Goal: Task Accomplishment & Management: Manage account settings

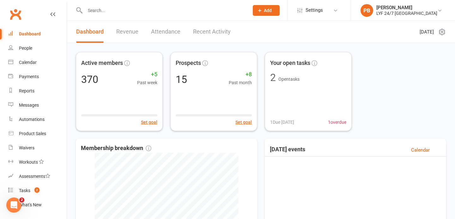
click at [119, 11] on input "text" at bounding box center [164, 10] width 162 height 9
paste input "[PERSON_NAME]"
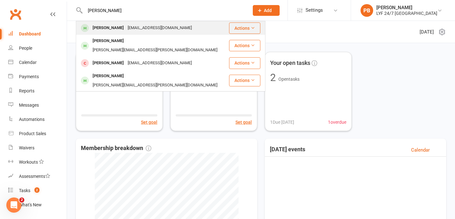
type input "[PERSON_NAME]"
click at [102, 26] on div "[PERSON_NAME]" at bounding box center [108, 27] width 35 height 9
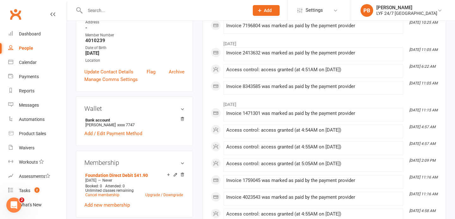
scroll to position [127, 0]
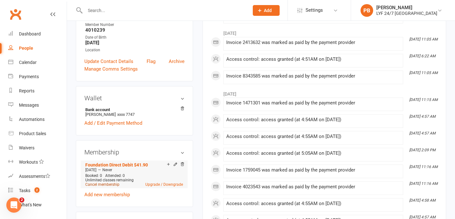
click at [102, 183] on link "Cancel membership" at bounding box center [102, 184] width 34 height 4
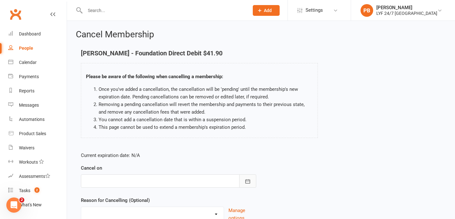
click at [251, 182] on button "button" at bounding box center [247, 180] width 17 height 13
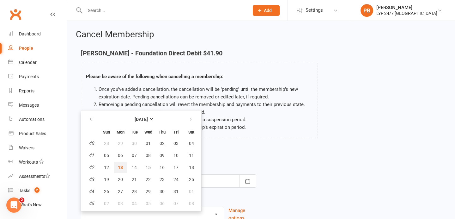
click at [119, 166] on span "13" at bounding box center [120, 167] width 5 height 5
type input "[DATE]"
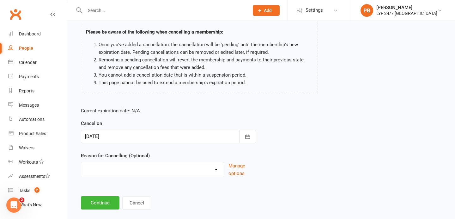
scroll to position [54, 0]
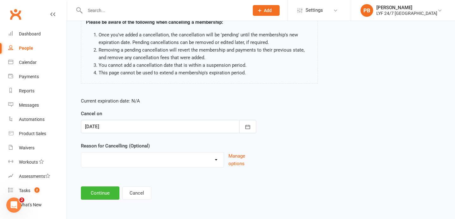
click at [216, 160] on select "Holiday Injury Migration Moved Stripe Migration Time Uncontactable Dishonour Ot…" at bounding box center [152, 158] width 143 height 13
select select "3"
click at [95, 192] on button "Continue" at bounding box center [100, 192] width 39 height 13
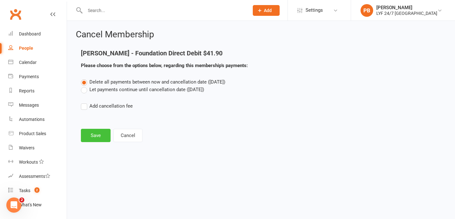
click at [92, 137] on button "Save" at bounding box center [96, 135] width 30 height 13
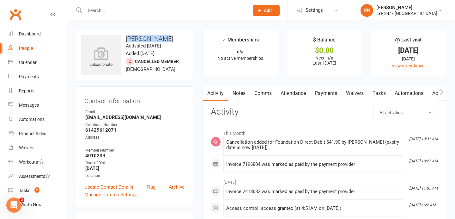
drag, startPoint x: 158, startPoint y: 39, endPoint x: 125, endPoint y: 38, distance: 32.9
click at [125, 38] on h3 "[PERSON_NAME]" at bounding box center [134, 38] width 107 height 7
copy h3 "[PERSON_NAME]"
click at [125, 6] on div at bounding box center [160, 10] width 169 height 21
click at [115, 13] on input "text" at bounding box center [164, 10] width 162 height 9
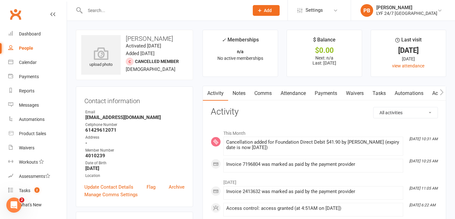
paste input "[PERSON_NAME]"
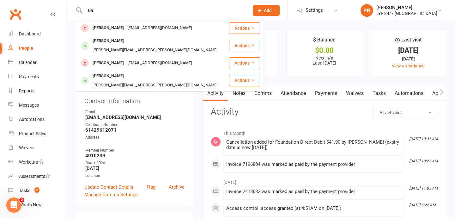
type input "D"
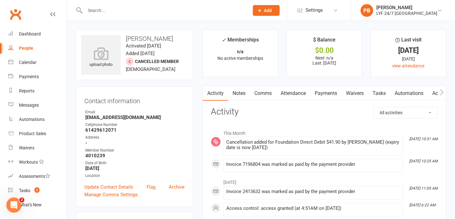
paste input "[PERSON_NAME]"
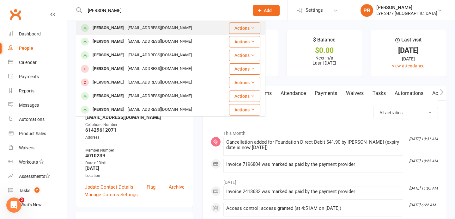
type input "[PERSON_NAME]"
click at [96, 27] on div "[PERSON_NAME]" at bounding box center [108, 27] width 35 height 9
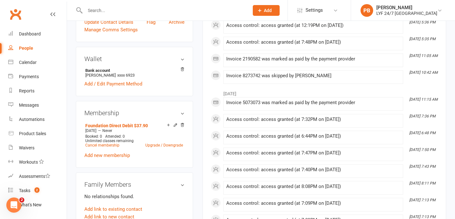
scroll to position [170, 0]
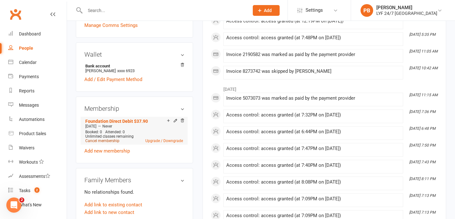
click at [108, 139] on link "Cancel membership" at bounding box center [102, 140] width 34 height 4
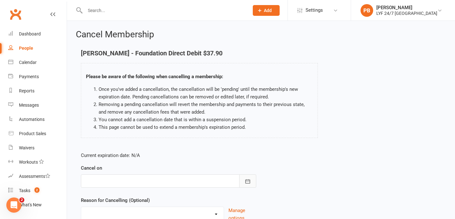
click at [244, 186] on button "button" at bounding box center [247, 180] width 17 height 13
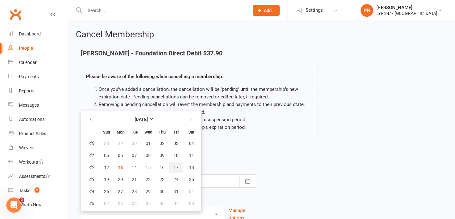
click at [179, 170] on button "17" at bounding box center [175, 167] width 13 height 11
type input "[DATE]"
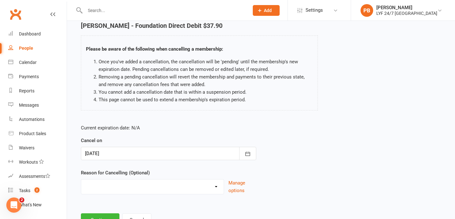
scroll to position [54, 0]
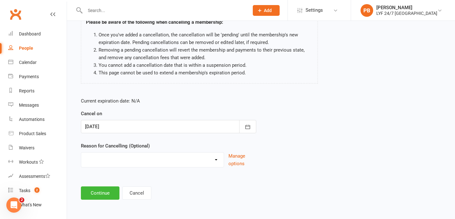
click at [215, 158] on select "Holiday Injury Migration Moved Stripe Migration Time Uncontactable Dishonour Ot…" at bounding box center [152, 158] width 143 height 13
select select "7"
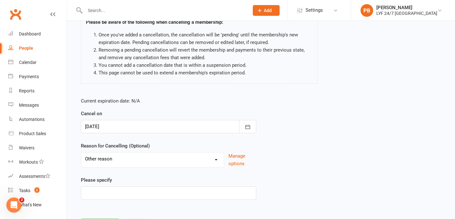
click at [279, 156] on div "Current expiration date: N/A Cancel on [DATE] [DATE] Sun Mon Tue Wed Thu Fri Sa…" at bounding box center [261, 150] width 370 height 116
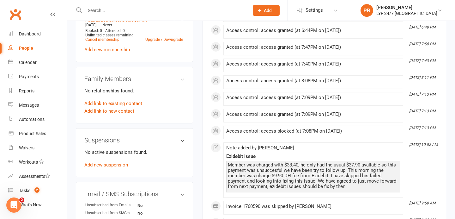
scroll to position [291, 0]
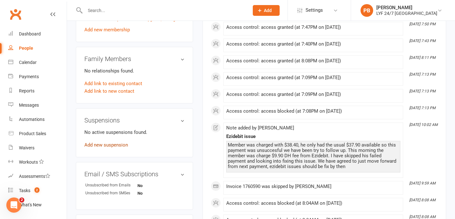
click at [106, 144] on link "Add new suspension" at bounding box center [106, 145] width 44 height 6
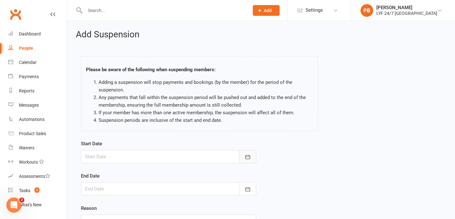
click at [250, 155] on icon "button" at bounding box center [248, 157] width 6 height 6
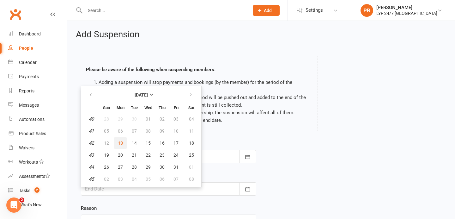
click at [119, 143] on span "13" at bounding box center [120, 142] width 5 height 5
type input "[DATE]"
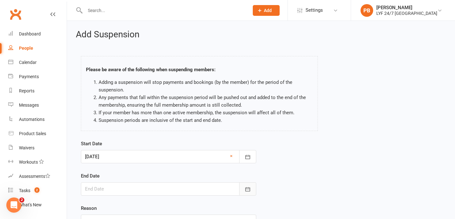
click at [248, 188] on icon "button" at bounding box center [248, 189] width 6 height 6
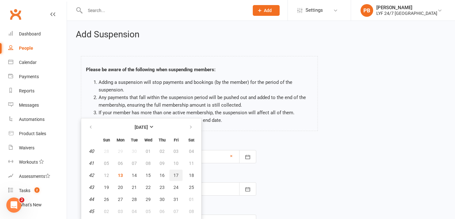
click at [178, 177] on span "17" at bounding box center [176, 175] width 5 height 5
type input "[DATE]"
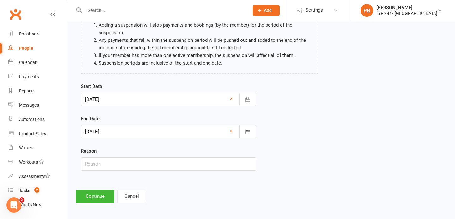
scroll to position [59, 0]
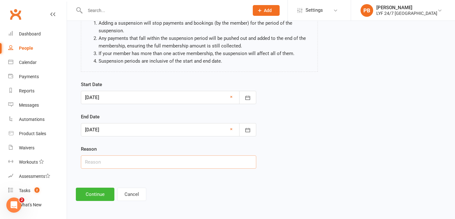
click at [108, 163] on input "text" at bounding box center [168, 161] width 175 height 13
type input "requested"
click at [90, 197] on button "Continue" at bounding box center [95, 193] width 39 height 13
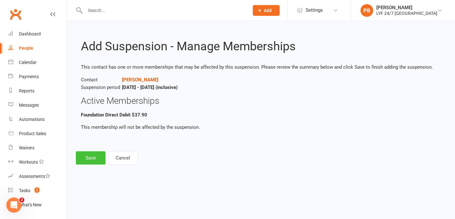
click at [87, 160] on button "Save" at bounding box center [91, 157] width 30 height 13
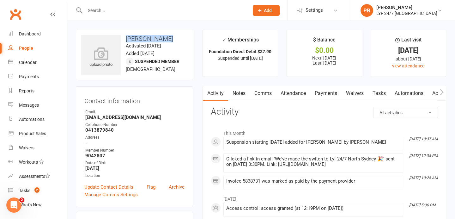
drag, startPoint x: 169, startPoint y: 38, endPoint x: 126, endPoint y: 35, distance: 43.1
click at [126, 35] on h3 "[PERSON_NAME]" at bounding box center [134, 38] width 107 height 7
copy h3 "[PERSON_NAME]"
click at [160, 18] on div at bounding box center [160, 10] width 169 height 21
click at [164, 15] on input "text" at bounding box center [164, 10] width 162 height 9
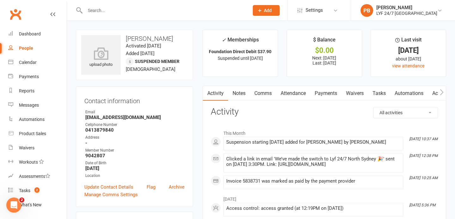
paste input "[PERSON_NAME]"
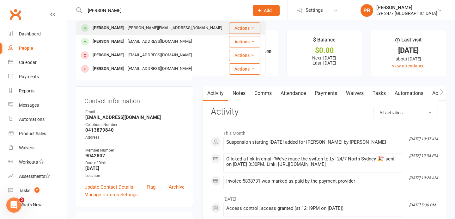
type input "[PERSON_NAME]"
click at [105, 28] on div "[PERSON_NAME]" at bounding box center [108, 27] width 35 height 9
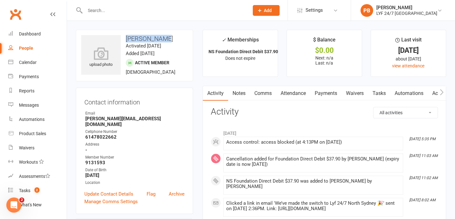
drag, startPoint x: 162, startPoint y: 36, endPoint x: 123, endPoint y: 38, distance: 38.6
click at [124, 38] on h3 "[PERSON_NAME]" at bounding box center [134, 38] width 107 height 7
copy h3 "[PERSON_NAME]"
click at [138, 10] on input "text" at bounding box center [164, 10] width 162 height 9
paste input "[PERSON_NAME]"
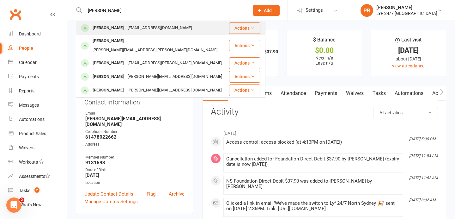
type input "[PERSON_NAME]"
click at [98, 28] on div "[PERSON_NAME]" at bounding box center [108, 27] width 35 height 9
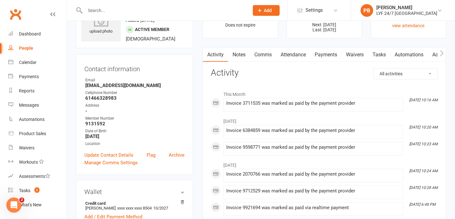
scroll to position [121, 0]
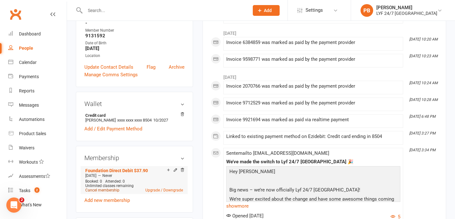
click at [101, 190] on link "Cancel membership" at bounding box center [102, 190] width 34 height 4
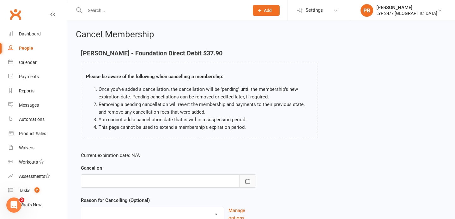
click at [247, 185] on button "button" at bounding box center [247, 180] width 17 height 13
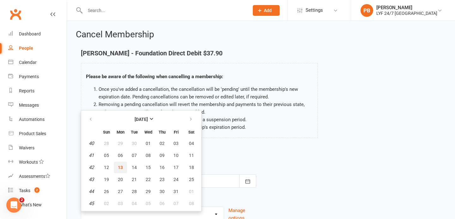
click at [122, 169] on span "13" at bounding box center [120, 167] width 5 height 5
type input "[DATE]"
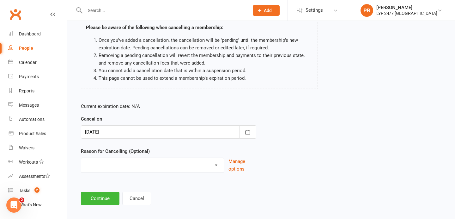
scroll to position [54, 0]
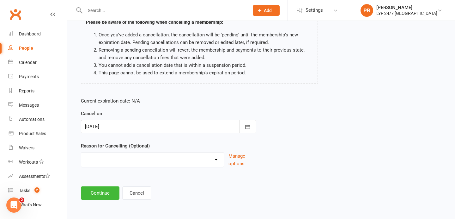
click at [214, 162] on select "Holiday Injury Migration Moved Stripe Migration Time Uncontactable Dishonour Ot…" at bounding box center [152, 158] width 143 height 13
select select "7"
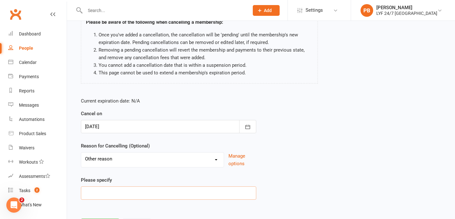
click at [142, 188] on input at bounding box center [168, 192] width 175 height 13
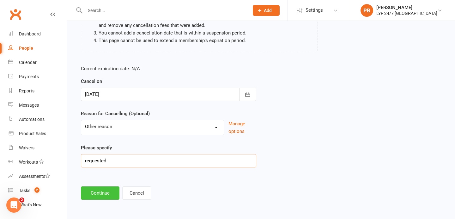
type input "requested"
click at [98, 197] on button "Continue" at bounding box center [100, 192] width 39 height 13
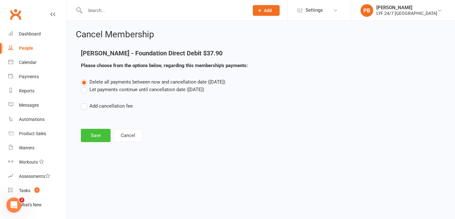
click at [95, 138] on button "Save" at bounding box center [96, 135] width 30 height 13
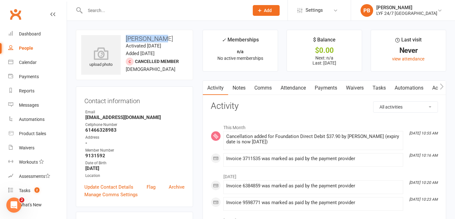
drag, startPoint x: 159, startPoint y: 39, endPoint x: 127, endPoint y: 39, distance: 31.9
click at [127, 39] on h3 "[PERSON_NAME]" at bounding box center [134, 38] width 107 height 7
copy h3 "[PERSON_NAME]"
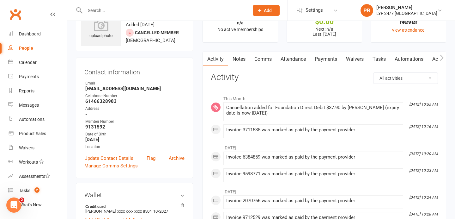
scroll to position [28, 0]
click at [151, 17] on div at bounding box center [160, 10] width 169 height 21
click at [151, 7] on input "text" at bounding box center [164, 10] width 162 height 9
paste input "Oussama Bt"
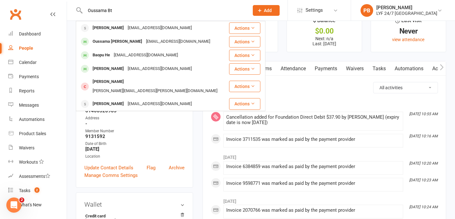
scroll to position [20, 0]
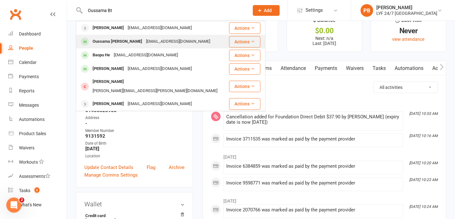
type input "Oussama Bt"
click at [113, 43] on div "Oussama [PERSON_NAME]" at bounding box center [117, 41] width 53 height 9
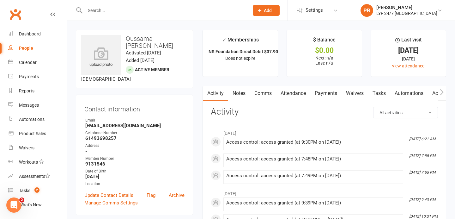
click at [328, 94] on link "Payments" at bounding box center [325, 93] width 31 height 15
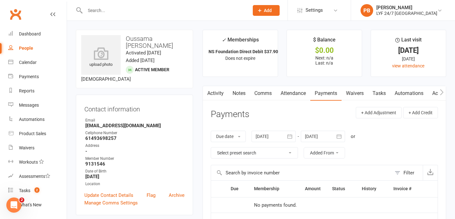
click at [188, 14] on input "text" at bounding box center [164, 10] width 162 height 9
paste input "[PERSON_NAME]"
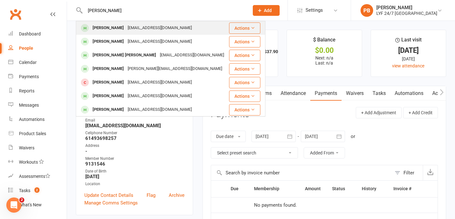
type input "[PERSON_NAME]"
click at [97, 28] on div "[PERSON_NAME]" at bounding box center [108, 27] width 35 height 9
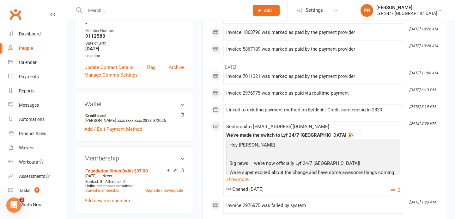
scroll to position [153, 0]
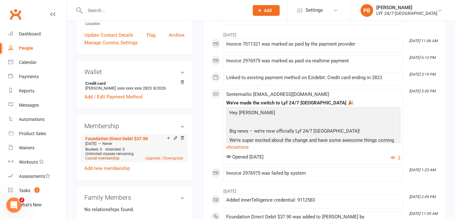
click at [97, 158] on link "Cancel membership" at bounding box center [102, 158] width 34 height 4
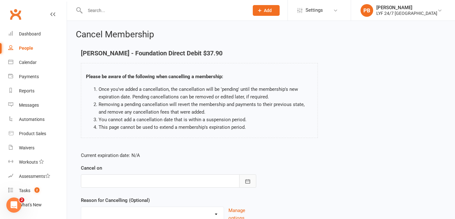
click at [247, 183] on icon "button" at bounding box center [248, 181] width 6 height 6
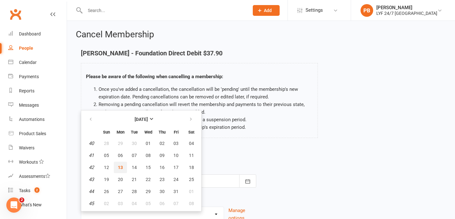
click at [123, 162] on button "13" at bounding box center [120, 167] width 13 height 11
type input "[DATE]"
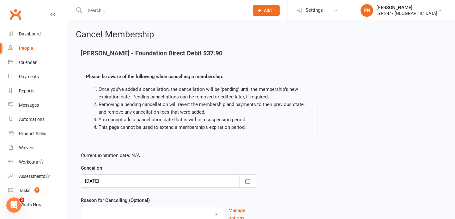
scroll to position [54, 0]
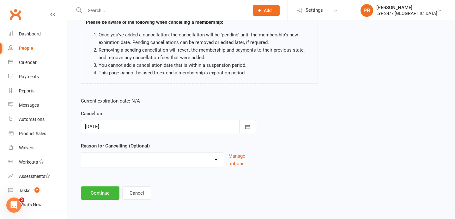
click at [217, 160] on select "Holiday Injury Migration Moved Stripe Migration Time Uncontactable Dishonour Ot…" at bounding box center [152, 158] width 143 height 13
select select "3"
click at [105, 188] on button "Continue" at bounding box center [100, 192] width 39 height 13
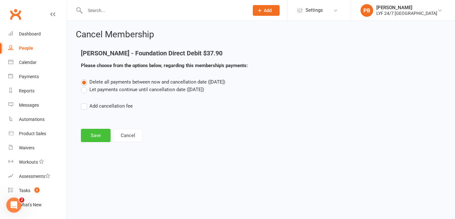
click at [94, 134] on button "Save" at bounding box center [96, 135] width 30 height 13
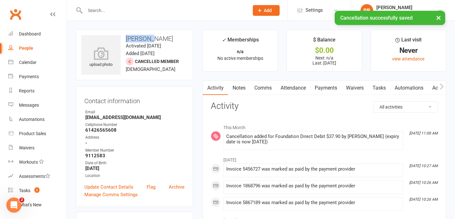
drag, startPoint x: 150, startPoint y: 39, endPoint x: 125, endPoint y: 37, distance: 25.3
click at [125, 37] on h3 "[PERSON_NAME]" at bounding box center [134, 38] width 107 height 7
copy h3 "[PERSON_NAME]"
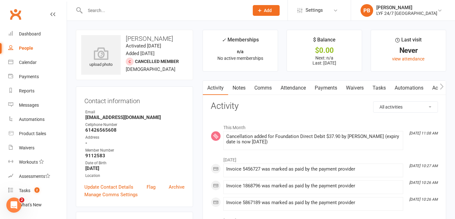
click at [119, 9] on input "text" at bounding box center [164, 10] width 162 height 9
click at [272, 12] on button "Add" at bounding box center [266, 10] width 27 height 11
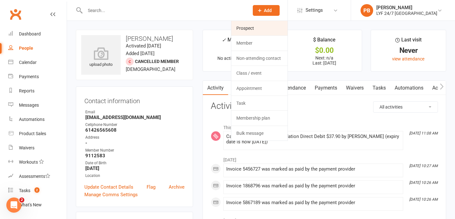
click at [279, 30] on link "Prospect" at bounding box center [259, 28] width 56 height 15
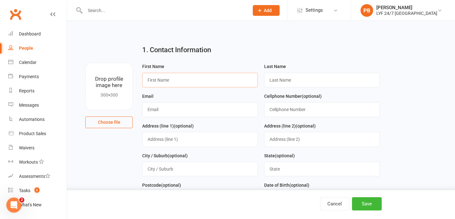
click at [159, 78] on input "text" at bounding box center [200, 80] width 116 height 15
paste input "[PERSON_NAME]"
drag, startPoint x: 168, startPoint y: 78, endPoint x: 164, endPoint y: 78, distance: 4.4
click at [164, 78] on input "[PERSON_NAME]" at bounding box center [200, 80] width 116 height 15
click at [149, 81] on input "[PERSON_NAME]" at bounding box center [200, 80] width 116 height 15
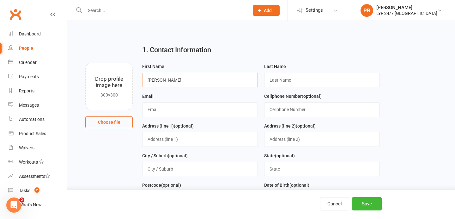
click at [148, 79] on input "[PERSON_NAME]" at bounding box center [200, 80] width 116 height 15
drag, startPoint x: 161, startPoint y: 80, endPoint x: 171, endPoint y: 80, distance: 9.8
click at [171, 80] on input "[PERSON_NAME]" at bounding box center [200, 80] width 116 height 15
type input "[PERSON_NAME]"
click at [296, 83] on input "text" at bounding box center [322, 80] width 116 height 15
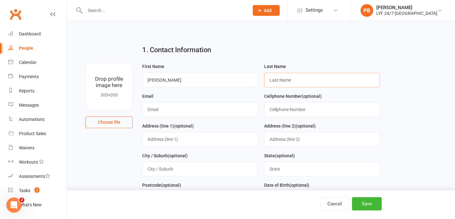
paste input "[PERSON_NAME]"
type input "[PERSON_NAME]"
click at [173, 110] on input "text" at bounding box center [200, 109] width 116 height 15
paste input "[EMAIL_ADDRESS][DOMAIN_NAME]"
type input "[EMAIL_ADDRESS][DOMAIN_NAME]"
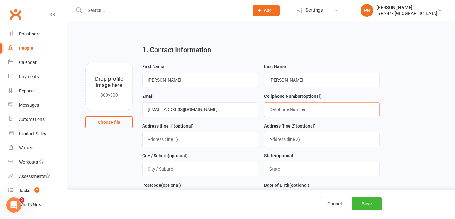
click at [295, 110] on input "text" at bounding box center [322, 109] width 116 height 15
paste input "0468593113"
type input "0468593113"
click at [211, 142] on input "text" at bounding box center [200, 139] width 116 height 15
click at [169, 142] on input "text" at bounding box center [200, 139] width 116 height 15
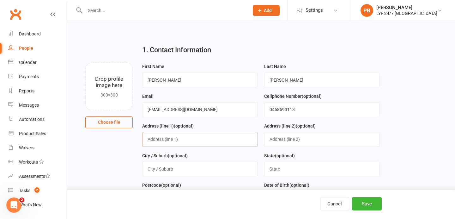
paste input "[STREET_ADDRESS][PERSON_NAME]"
type input "[STREET_ADDRESS][PERSON_NAME]"
click at [182, 162] on input "text" at bounding box center [200, 169] width 116 height 15
type input "[GEOGRAPHIC_DATA]"
click at [311, 166] on input "text" at bounding box center [322, 169] width 116 height 15
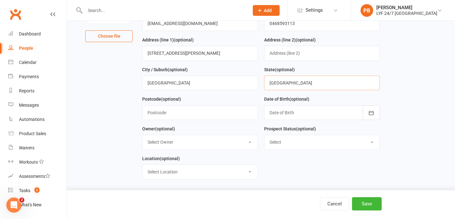
scroll to position [95, 0]
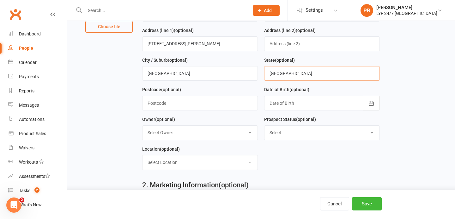
type input "[GEOGRAPHIC_DATA]"
click at [199, 105] on input "text" at bounding box center [200, 103] width 116 height 15
type input "2060"
click at [317, 107] on div at bounding box center [322, 103] width 116 height 15
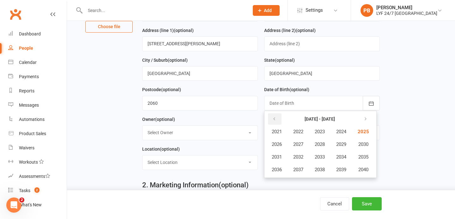
click at [272, 116] on button "button" at bounding box center [275, 118] width 14 height 11
click at [346, 157] on span "1994" at bounding box center [341, 157] width 10 height 6
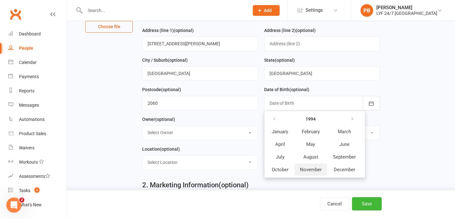
click at [310, 171] on span "November" at bounding box center [311, 170] width 22 height 6
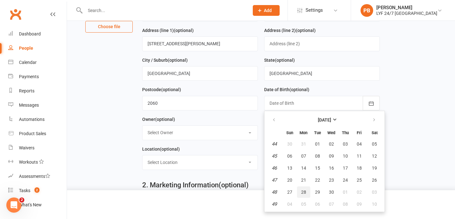
click at [306, 191] on span "28" at bounding box center [303, 191] width 5 height 5
type input "[DATE]"
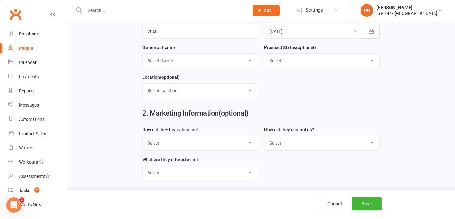
scroll to position [216, 0]
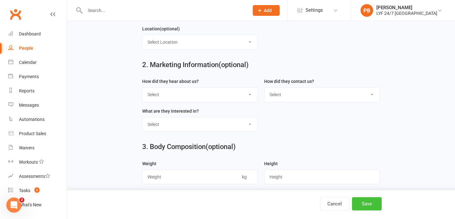
click at [367, 206] on button "Save" at bounding box center [367, 203] width 30 height 13
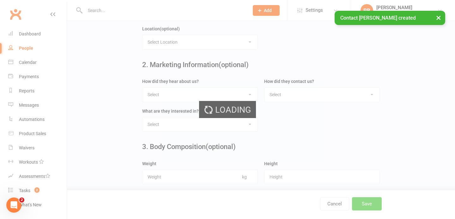
scroll to position [0, 0]
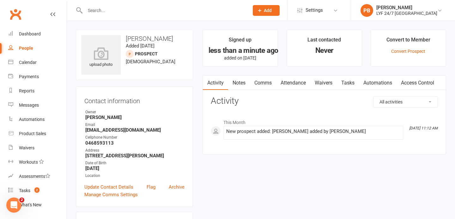
click at [347, 82] on link "Tasks" at bounding box center [348, 83] width 22 height 15
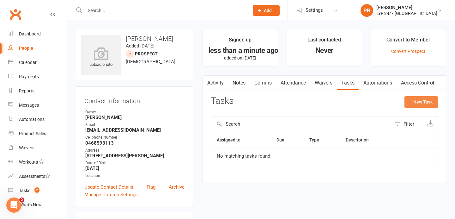
click at [418, 103] on button "+ New Task" at bounding box center [422, 101] width 34 height 11
select select "53324"
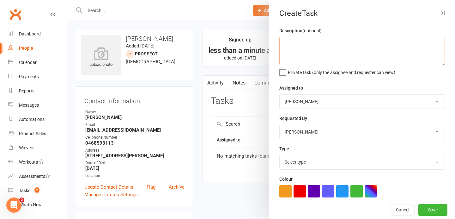
click at [297, 52] on textarea at bounding box center [362, 51] width 166 height 28
type textarea "W"
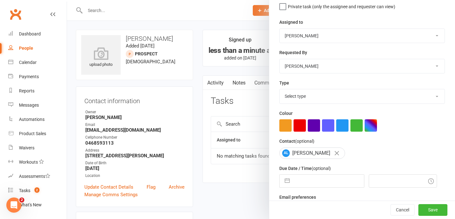
scroll to position [73, 0]
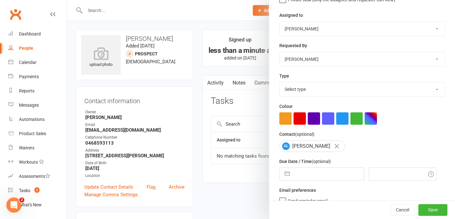
type textarea "Pop in and set up trial"
select select "8"
select select "2025"
select select "9"
select select "2025"
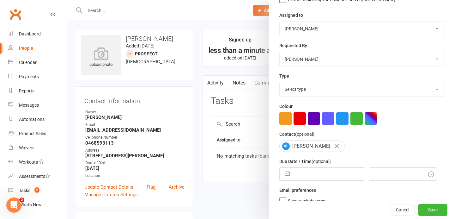
select select "10"
select select "2025"
click at [322, 179] on input "text" at bounding box center [328, 174] width 71 height 13
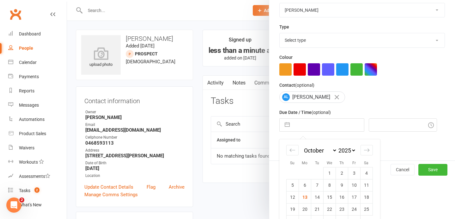
scroll to position [138, 0]
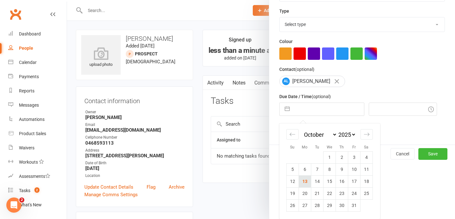
click at [306, 181] on td "13" at bounding box center [305, 181] width 12 height 12
type input "[DATE]"
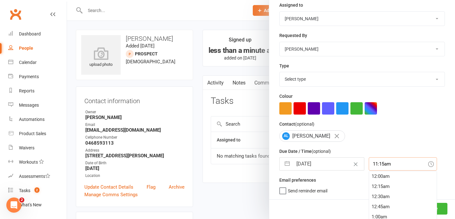
scroll to position [99, 0]
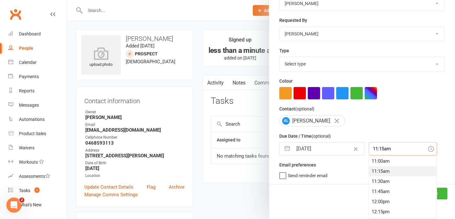
click at [380, 155] on div "11:15am 12:00am 12:15am 12:30am 12:45am 1:00am 1:15am 1:30am 1:45am 2:00am 2:15…" at bounding box center [403, 148] width 68 height 13
click at [380, 183] on div "6:00pm" at bounding box center [403, 183] width 68 height 10
type input "6:00pm"
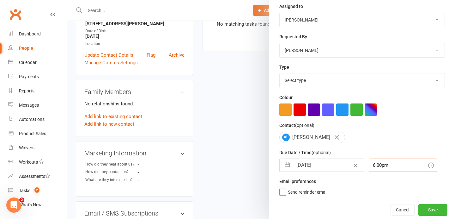
scroll to position [147, 0]
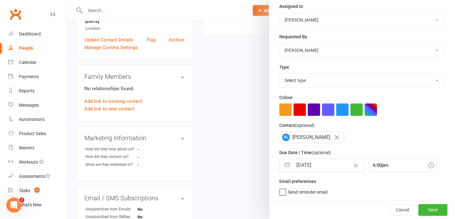
click at [365, 79] on select "Select type Admin E-mail Meeting Phone call Add new task type" at bounding box center [362, 80] width 165 height 14
select select "34757"
click at [444, 212] on button "Save" at bounding box center [433, 209] width 29 height 11
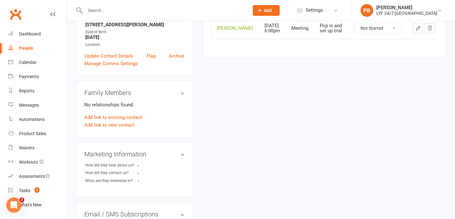
scroll to position [0, 0]
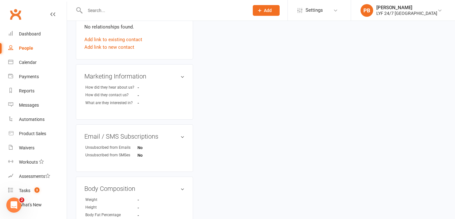
click at [232, 147] on div "upload photo [PERSON_NAME] Added [DATE] prospect [DEMOGRAPHIC_DATA] Contact inf…" at bounding box center [261, 109] width 380 height 576
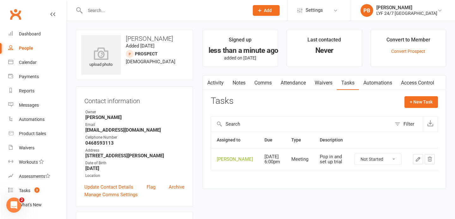
click at [272, 11] on span "Add" at bounding box center [268, 10] width 8 height 5
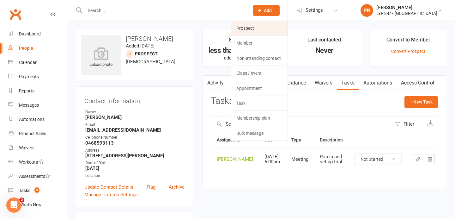
click at [278, 32] on link "Prospect" at bounding box center [259, 28] width 56 height 15
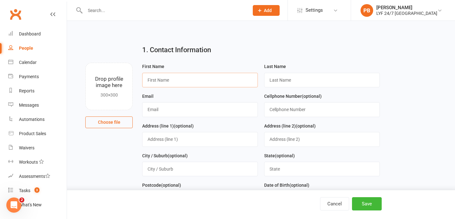
click at [199, 83] on input "text" at bounding box center [200, 80] width 116 height 15
type input "L"
type input "[PERSON_NAME]"
paste input "Thumbadoo"
type input "Thumbadoo"
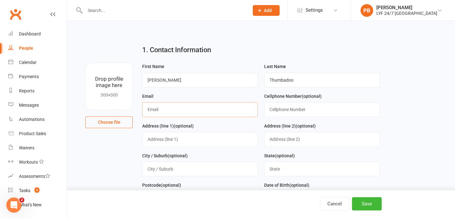
click at [177, 105] on input "text" at bounding box center [200, 109] width 116 height 15
paste input "[PERSON_NAME][EMAIL_ADDRESS][DOMAIN_NAME]"
type input "[PERSON_NAME][EMAIL_ADDRESS][DOMAIN_NAME]"
click at [278, 110] on input "text" at bounding box center [322, 109] width 116 height 15
paste input "0432474520"
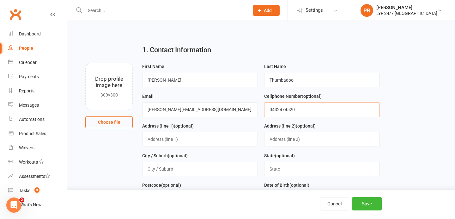
type input "0432474520"
click at [229, 142] on input "text" at bounding box center [200, 139] width 116 height 15
type input "Rydges"
click at [153, 174] on input "text" at bounding box center [200, 169] width 116 height 15
drag, startPoint x: 159, startPoint y: 170, endPoint x: 136, endPoint y: 170, distance: 22.8
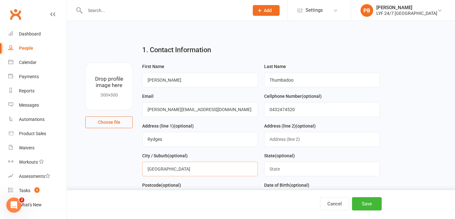
type input "[GEOGRAPHIC_DATA]"
click at [288, 168] on input "text" at bounding box center [322, 169] width 116 height 15
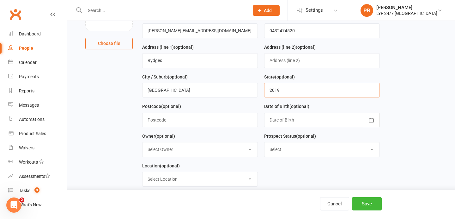
scroll to position [80, 0]
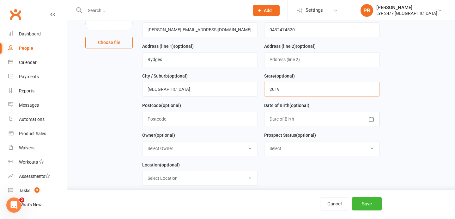
type input "2019"
click at [178, 63] on input "Rydges" at bounding box center [200, 59] width 116 height 15
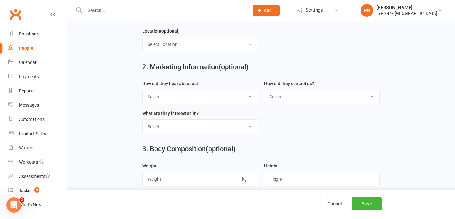
scroll to position [213, 0]
type input "Rydges [GEOGRAPHIC_DATA]"
click at [365, 204] on button "Save" at bounding box center [367, 203] width 30 height 13
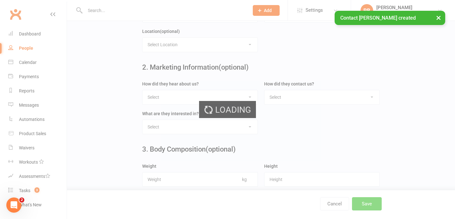
scroll to position [0, 0]
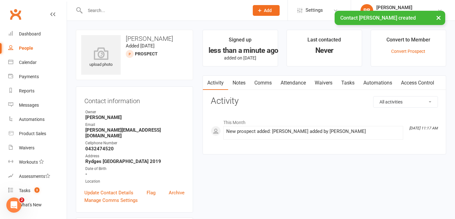
click at [235, 83] on link "Notes" at bounding box center [239, 83] width 22 height 15
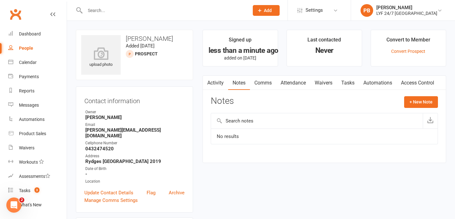
click at [349, 78] on link "Tasks" at bounding box center [348, 83] width 22 height 15
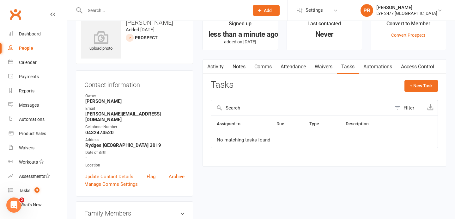
scroll to position [21, 0]
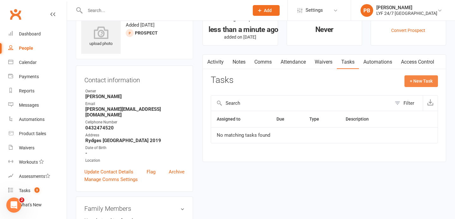
click at [416, 79] on button "+ New Task" at bounding box center [422, 80] width 34 height 11
select select "53324"
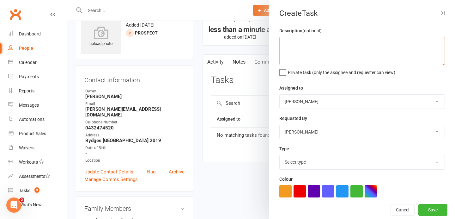
click at [310, 43] on textarea at bounding box center [362, 51] width 166 height 28
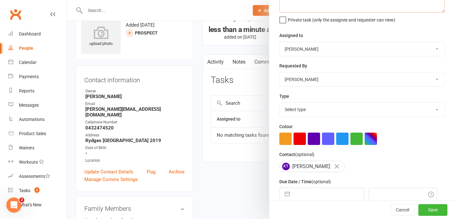
scroll to position [83, 0]
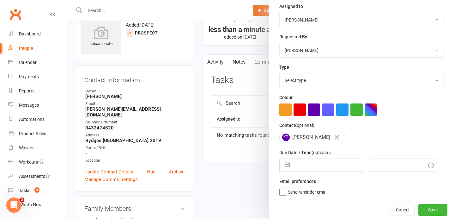
type textarea "Pop in and set up trial - before 7pm"
click at [293, 169] on input "text" at bounding box center [328, 165] width 71 height 13
select select "8"
select select "2025"
select select "9"
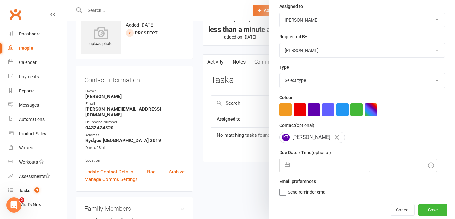
select select "2025"
select select "10"
select select "2025"
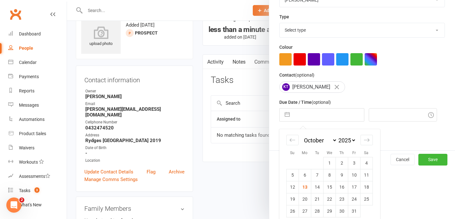
scroll to position [138, 0]
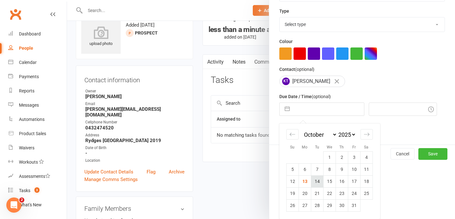
click at [319, 182] on td "14" at bounding box center [317, 181] width 12 height 12
type input "[DATE]"
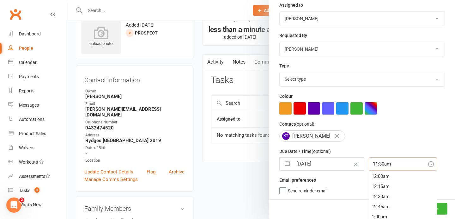
scroll to position [99, 0]
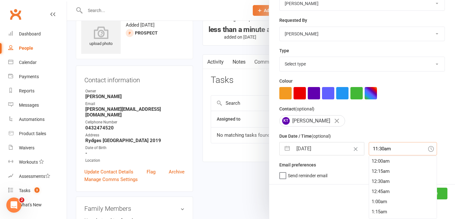
click at [377, 155] on div "11:30am 12:00am 12:15am 12:30am 12:45am 1:00am 1:15am 1:30am 1:45am 2:00am 2:15…" at bounding box center [403, 148] width 68 height 13
click at [373, 197] on div "3:00pm" at bounding box center [403, 196] width 68 height 10
type input "3:00pm"
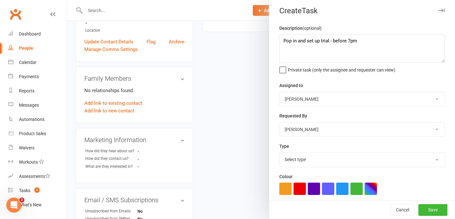
scroll to position [4, 0]
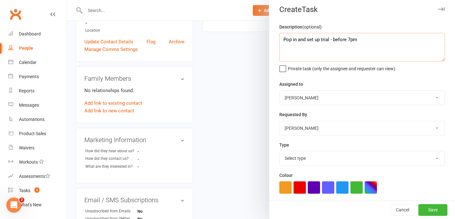
click at [347, 40] on textarea "Pop in and set up trial - before 7pm" at bounding box center [362, 47] width 166 height 28
drag, startPoint x: 361, startPoint y: 39, endPoint x: 349, endPoint y: 39, distance: 12.7
click at [349, 39] on textarea "Pop in and set up trial - before [DATE] 7pm" at bounding box center [362, 47] width 166 height 28
click at [332, 39] on textarea "Pop in and set up trial - before 7pm" at bounding box center [362, 47] width 166 height 28
paste textarea "14/10"
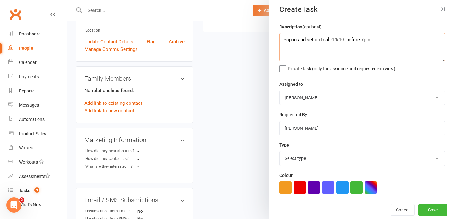
click at [333, 39] on textarea "Pop in and set up trial -14/10 before 7pm" at bounding box center [362, 47] width 166 height 28
click at [386, 43] on textarea "Pop in and set up trial - 14/10 before 7pm" at bounding box center [362, 47] width 166 height 28
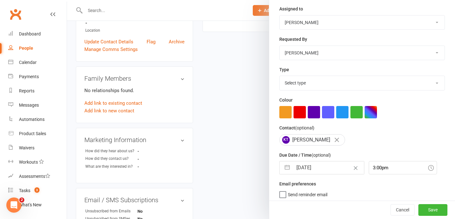
scroll to position [83, 0]
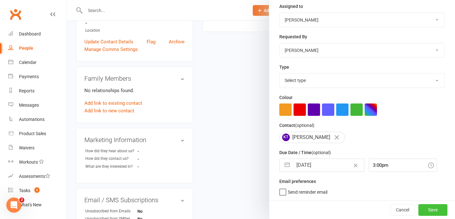
type textarea "Pop in and set up trial - 14/10 before 7pm"
click at [431, 209] on button "Save" at bounding box center [433, 209] width 29 height 11
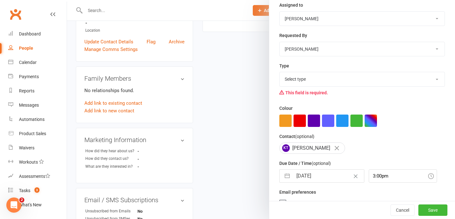
click at [353, 75] on select "Select type Admin E-mail Meeting Phone call Add new task type" at bounding box center [362, 79] width 165 height 14
select select "34757"
click at [432, 205] on button "Save" at bounding box center [433, 209] width 29 height 11
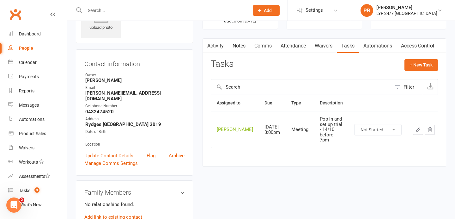
scroll to position [0, 0]
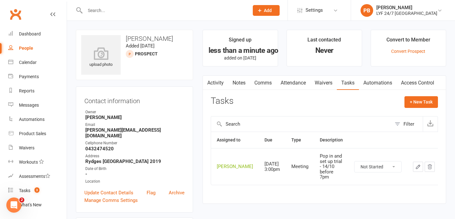
click at [212, 11] on input "text" at bounding box center [164, 10] width 162 height 9
paste input "[PERSON_NAME]"
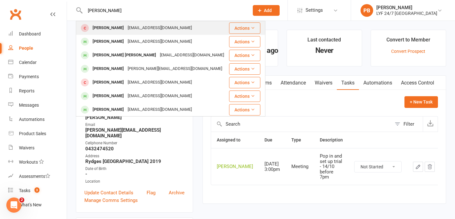
type input "[PERSON_NAME]"
click at [99, 30] on div "[PERSON_NAME]" at bounding box center [108, 27] width 35 height 9
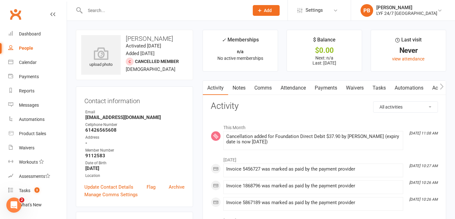
click at [327, 88] on link "Payments" at bounding box center [325, 88] width 31 height 15
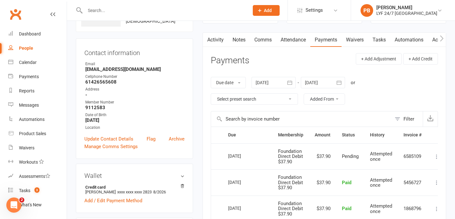
scroll to position [131, 0]
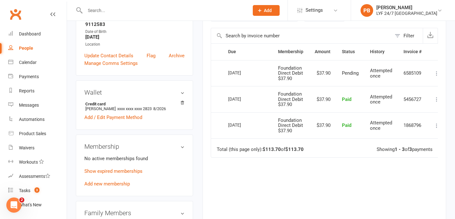
click at [124, 11] on input "text" at bounding box center [164, 10] width 162 height 9
paste input "[PERSON_NAME]"
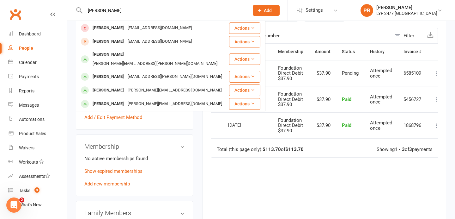
type input "[PERSON_NAME]"
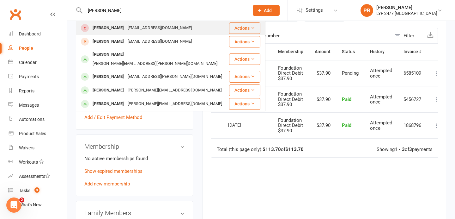
click at [107, 31] on div "[PERSON_NAME]" at bounding box center [108, 27] width 35 height 9
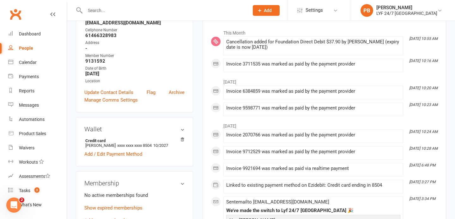
scroll to position [149, 0]
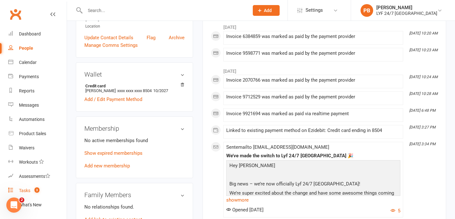
click at [28, 187] on link "Tasks 3" at bounding box center [37, 190] width 58 height 14
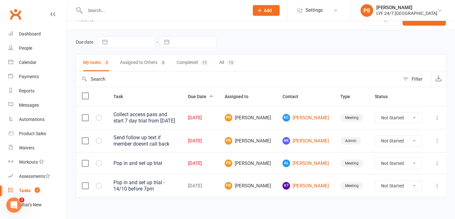
scroll to position [12, 0]
click at [317, 120] on link "[PERSON_NAME] [PERSON_NAME]" at bounding box center [306, 118] width 46 height 8
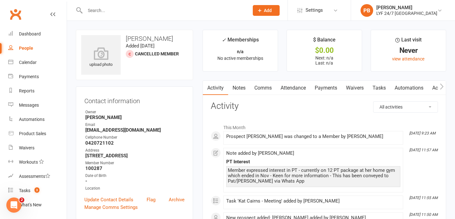
click at [376, 84] on link "Tasks" at bounding box center [379, 88] width 22 height 15
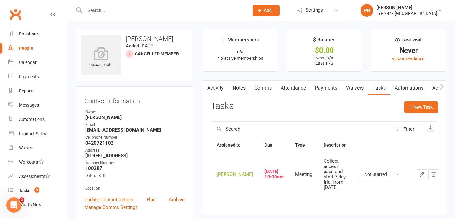
click at [381, 176] on select "Not Started In Progress Waiting Complete" at bounding box center [381, 174] width 47 height 11
select select "unstarted"
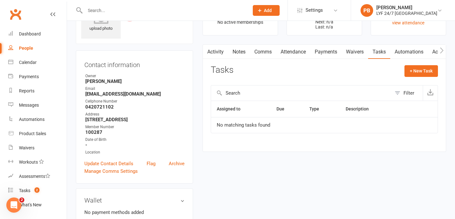
scroll to position [36, 0]
click at [26, 189] on div "Tasks" at bounding box center [24, 190] width 11 height 5
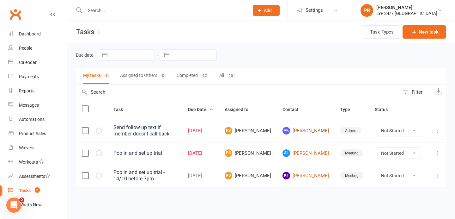
click at [319, 132] on link "AK [PERSON_NAME]" at bounding box center [306, 131] width 46 height 8
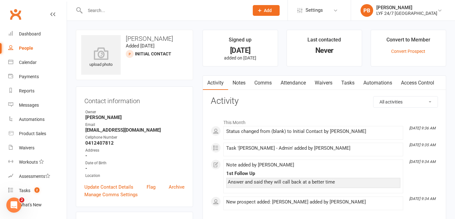
click at [124, 17] on div at bounding box center [160, 10] width 169 height 21
click at [128, 11] on input "text" at bounding box center [164, 10] width 162 height 9
click at [236, 82] on link "Notes" at bounding box center [239, 83] width 22 height 15
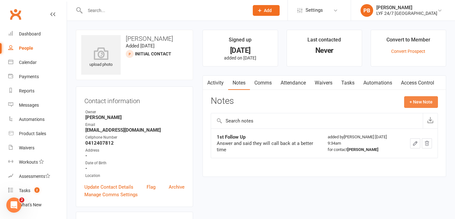
click at [421, 103] on button "+ New Note" at bounding box center [421, 101] width 34 height 11
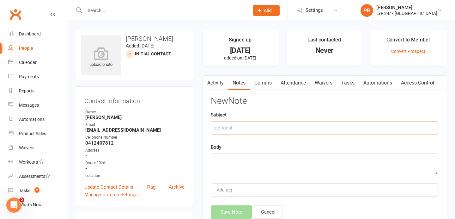
click at [243, 129] on input "text" at bounding box center [324, 127] width 227 height 13
type input "sent follow up txt"
click at [216, 166] on textarea at bounding box center [324, 163] width 227 height 21
paste textarea "Hi [PERSON_NAME], Tahlia here from Lyf 24/7 [GEOGRAPHIC_DATA]. Just following u…"
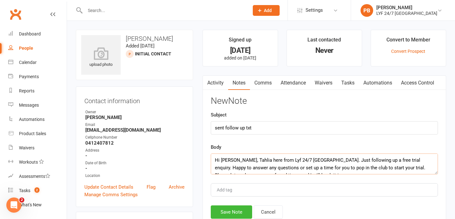
scroll to position [4, 0]
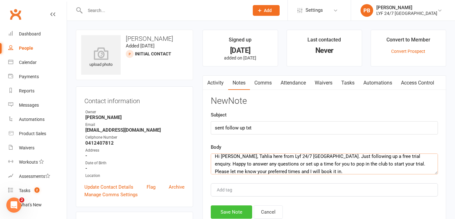
type textarea "Hi [PERSON_NAME], Tahlia here from Lyf 24/7 [GEOGRAPHIC_DATA]. Just following u…"
click at [226, 212] on button "Save Note" at bounding box center [231, 211] width 41 height 13
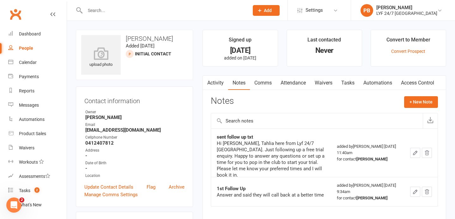
click at [350, 78] on link "Tasks" at bounding box center [348, 83] width 22 height 15
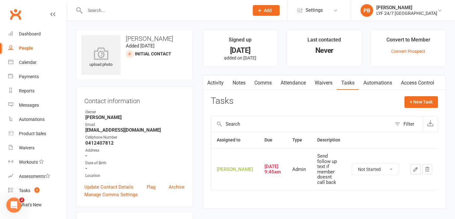
click at [389, 164] on select "Not Started In Progress Waiting Complete" at bounding box center [375, 169] width 47 height 11
select select "started"
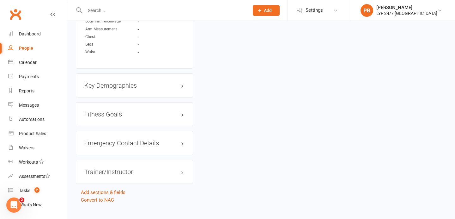
scroll to position [411, 0]
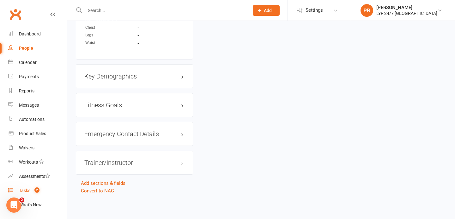
click at [29, 193] on link "Tasks 2" at bounding box center [37, 190] width 58 height 14
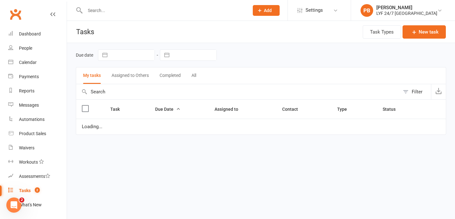
select select "started"
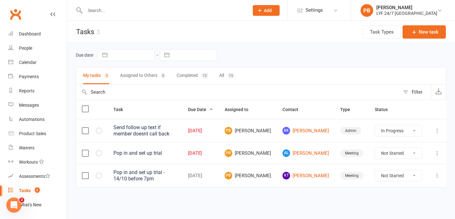
click at [436, 155] on icon at bounding box center [437, 153] width 6 height 6
click at [390, 180] on link "Edit" at bounding box center [408, 178] width 63 height 13
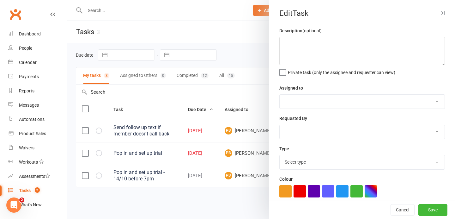
type textarea "Pop in and set up trial"
select select "53324"
type input "[DATE]"
type input "6:00pm"
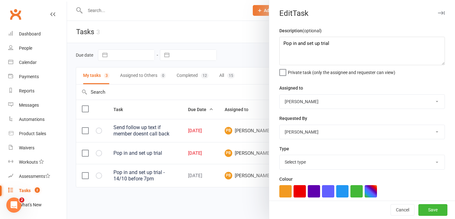
select select "34757"
click at [336, 46] on textarea "Pop in and set up trial" at bounding box center [362, 51] width 166 height 28
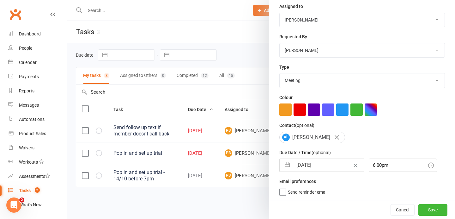
type textarea "Pop in and set up trial - 6-6:30"
click at [435, 207] on button "Save" at bounding box center [433, 209] width 29 height 11
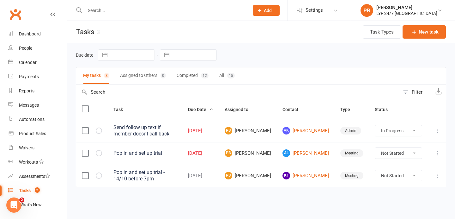
select select "started"
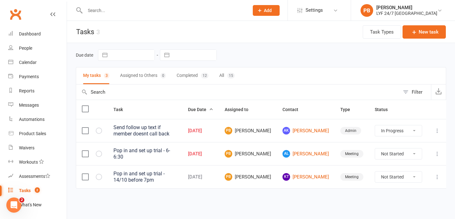
click at [144, 10] on input "text" at bounding box center [164, 10] width 162 height 9
type input "i"
click at [101, 9] on input "oss" at bounding box center [164, 10] width 162 height 9
paste input "Oussama"
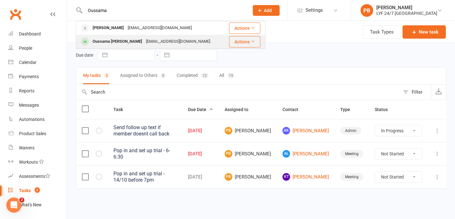
type input "Oussama"
click at [112, 45] on div "Oussama [PERSON_NAME]" at bounding box center [117, 41] width 53 height 9
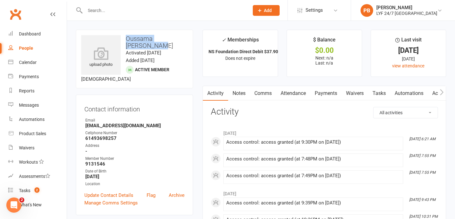
drag, startPoint x: 155, startPoint y: 45, endPoint x: 122, endPoint y: 35, distance: 33.7
click at [122, 35] on h3 "Oussama [PERSON_NAME]" at bounding box center [134, 42] width 107 height 14
copy h3 "Oussama [PERSON_NAME]"
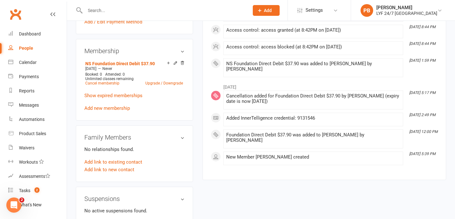
scroll to position [239, 0]
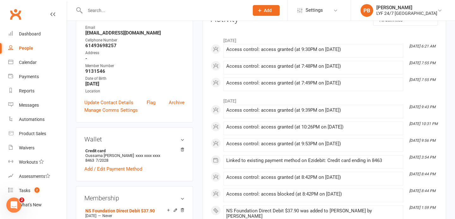
scroll to position [9, 0]
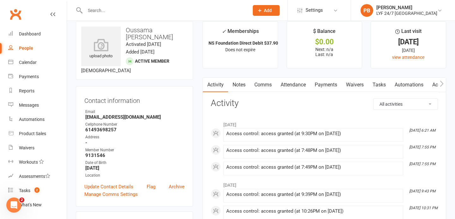
click at [379, 83] on link "Tasks" at bounding box center [379, 84] width 22 height 15
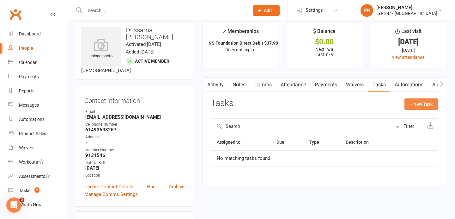
click at [419, 105] on button "+ New Task" at bounding box center [422, 103] width 34 height 11
select select "53324"
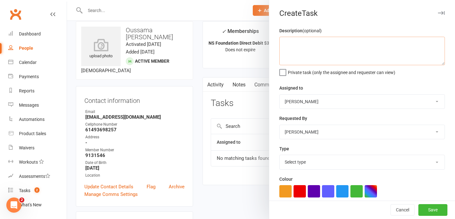
click at [306, 46] on textarea at bounding box center [362, 51] width 166 height 28
type textarea "C"
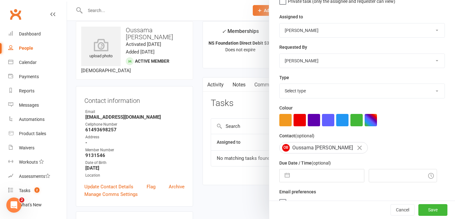
scroll to position [71, 0]
type textarea "Process Cancellation in stripe 4/11"
click at [327, 90] on select "Select type Admin E-mail Meeting Phone call Add new task type" at bounding box center [362, 90] width 165 height 14
select select "35208"
select select "8"
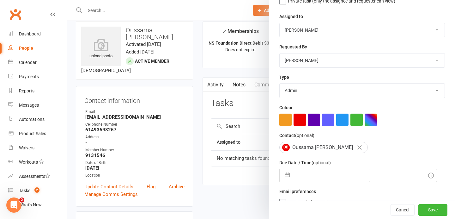
select select "2025"
select select "9"
select select "2025"
select select "10"
select select "2025"
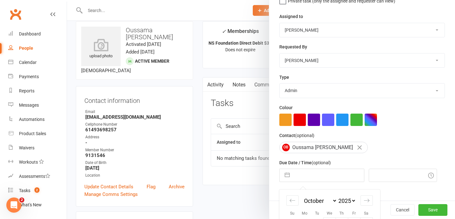
click at [303, 173] on input "text" at bounding box center [328, 175] width 71 height 13
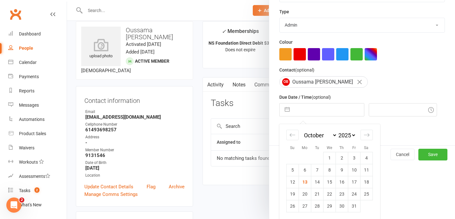
scroll to position [138, 0]
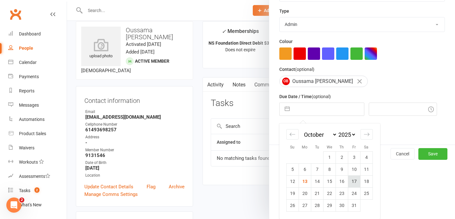
click at [351, 184] on td "17" at bounding box center [354, 181] width 12 height 12
type input "[DATE]"
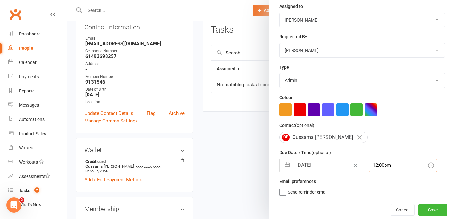
scroll to position [99, 0]
click at [374, 170] on div "12:00pm" at bounding box center [403, 164] width 68 height 13
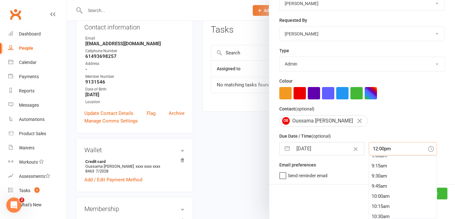
scroll to position [365, 0]
click at [376, 163] on div "9:00am" at bounding box center [403, 160] width 68 height 10
type input "9:00am"
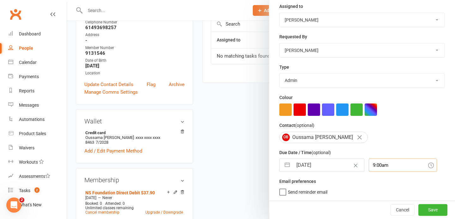
scroll to position [111, 0]
click at [439, 217] on div "Cancel Save" at bounding box center [362, 209] width 186 height 18
click at [439, 211] on button "Save" at bounding box center [433, 209] width 29 height 11
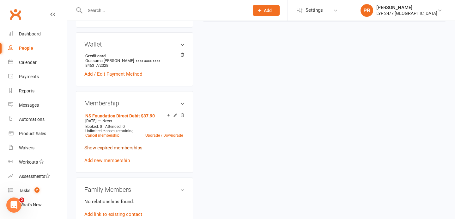
scroll to position [188, 0]
click at [107, 133] on link "Cancel membership" at bounding box center [102, 135] width 34 height 4
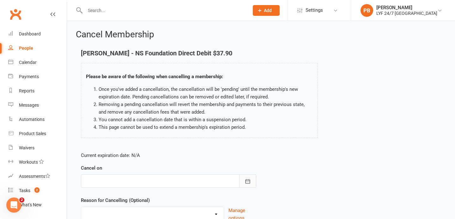
click at [252, 184] on button "button" at bounding box center [247, 180] width 17 height 13
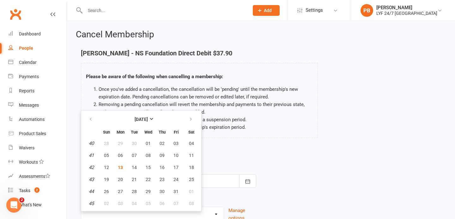
click at [294, 163] on div "Current expiration date: N/A Cancel on [DATE] Sun Mon Tue Wed Thu Fri Sat 40 28…" at bounding box center [261, 189] width 370 height 84
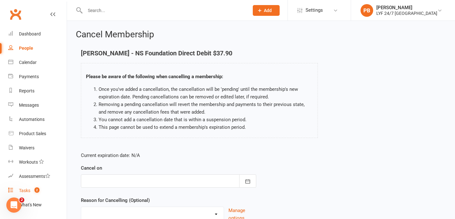
click at [21, 189] on div "Tasks" at bounding box center [24, 190] width 11 height 5
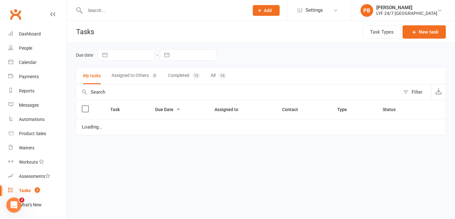
select select "started"
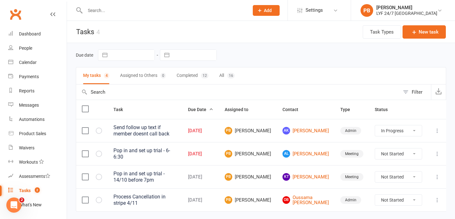
scroll to position [21, 0]
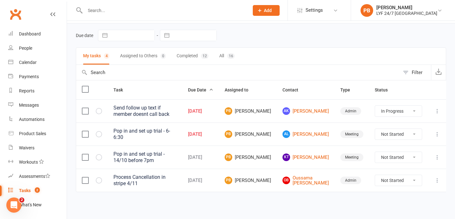
click at [434, 179] on button at bounding box center [438, 180] width 8 height 8
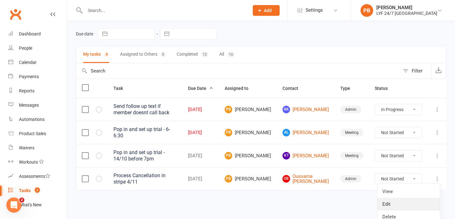
click at [399, 206] on link "Edit" at bounding box center [408, 204] width 63 height 13
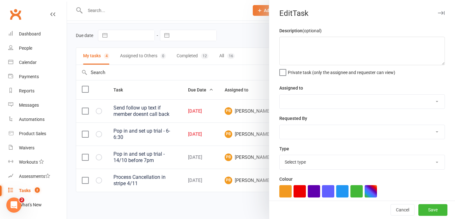
type textarea "Process Cancellation in stripe 4/11"
select select "53324"
type input "[DATE]"
type input "9:00am"
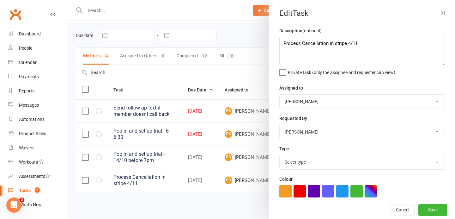
select select "35208"
click at [375, 51] on textarea "Process Cancellation in stripe 4/11" at bounding box center [362, 51] width 166 height 28
click at [345, 44] on textarea "Process Cancellation in stripe 4/11" at bounding box center [362, 51] width 166 height 28
type textarea "Process Cancellation in stripe/CW 4/11"
click at [439, 204] on button "Save" at bounding box center [433, 209] width 29 height 11
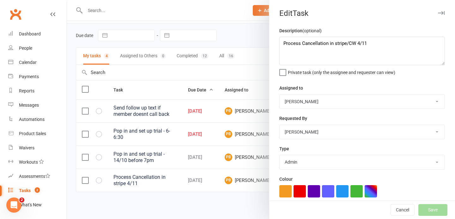
select select "started"
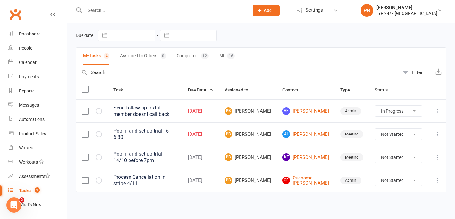
select select "started"
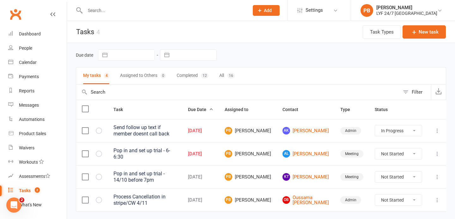
click at [145, 10] on input "text" at bounding box center [164, 10] width 162 height 9
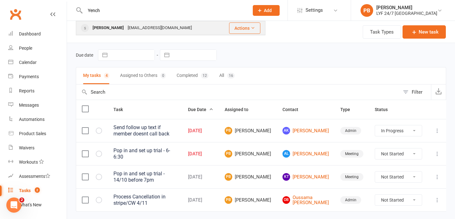
type input "Yench"
click at [106, 33] on div "[PERSON_NAME] [PERSON_NAME][EMAIL_ADDRESS][DOMAIN_NAME]" at bounding box center [148, 27] width 144 height 13
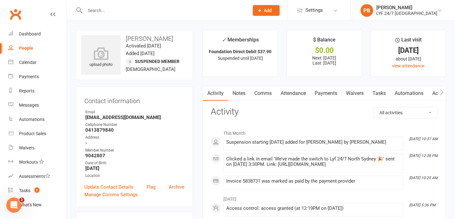
click at [333, 96] on link "Payments" at bounding box center [325, 93] width 31 height 15
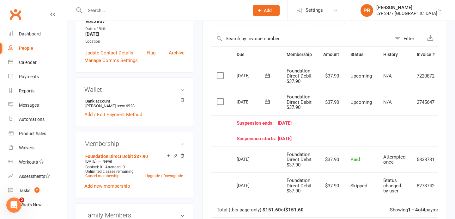
scroll to position [0, 22]
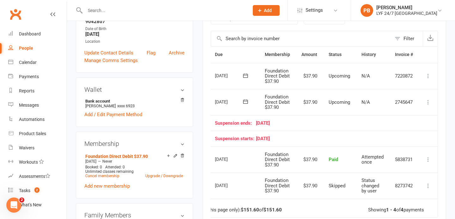
click at [430, 101] on icon at bounding box center [428, 102] width 6 height 6
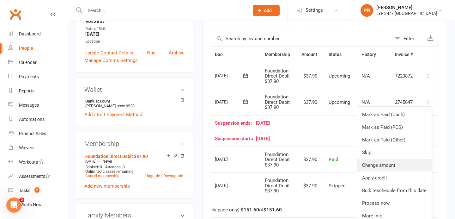
click at [392, 161] on link "Change amount" at bounding box center [394, 165] width 75 height 13
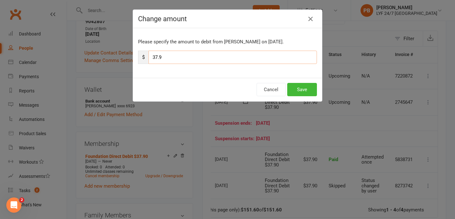
drag, startPoint x: 166, startPoint y: 58, endPoint x: 150, endPoint y: 58, distance: 16.1
click at [150, 58] on input "37.9" at bounding box center [233, 57] width 168 height 13
type input "18.95"
click at [303, 90] on button "Save" at bounding box center [302, 89] width 30 height 13
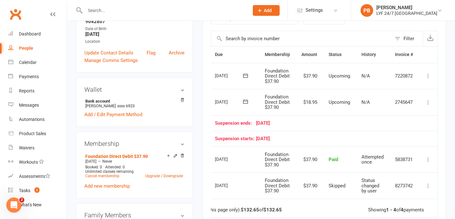
click at [148, 15] on div at bounding box center [160, 10] width 169 height 21
click at [146, 11] on input "text" at bounding box center [164, 10] width 162 height 9
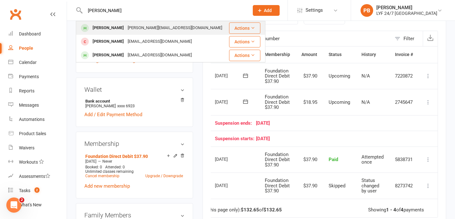
type input "[PERSON_NAME]"
click at [118, 27] on div "[PERSON_NAME]" at bounding box center [108, 27] width 35 height 9
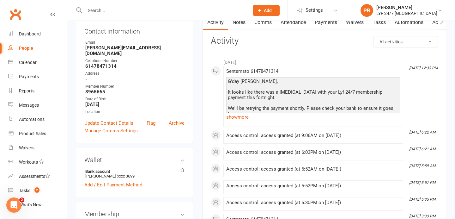
scroll to position [45, 0]
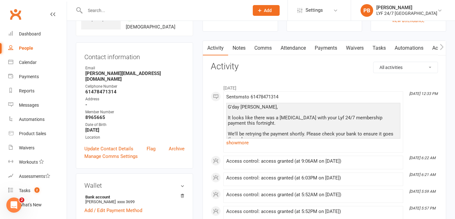
click at [325, 48] on link "Payments" at bounding box center [325, 48] width 31 height 15
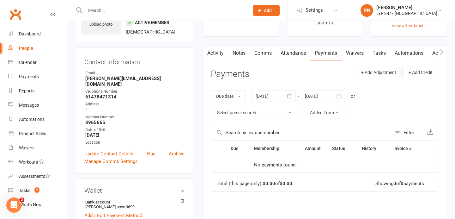
scroll to position [41, 0]
click at [383, 49] on link "Tasks" at bounding box center [379, 52] width 22 height 15
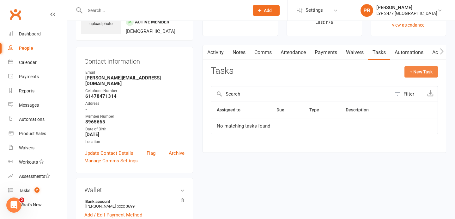
click at [419, 71] on button "+ New Task" at bounding box center [422, 71] width 34 height 11
select select "53324"
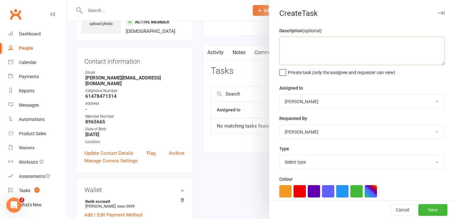
click at [299, 43] on textarea at bounding box center [362, 51] width 166 height 28
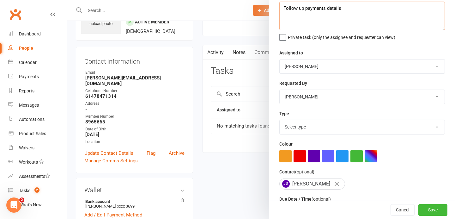
scroll to position [38, 0]
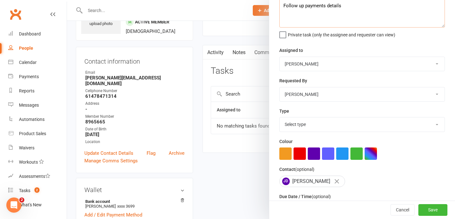
type textarea "Follow up payments details"
click at [351, 109] on div "Type Select type Admin E-mail Meeting Phone call Add new task type" at bounding box center [362, 119] width 166 height 25
click at [345, 122] on select "Select type Admin E-mail Meeting Phone call Add new task type" at bounding box center [362, 124] width 165 height 14
select select "35208"
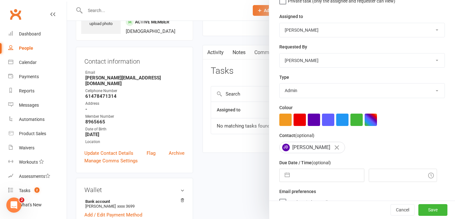
scroll to position [83, 0]
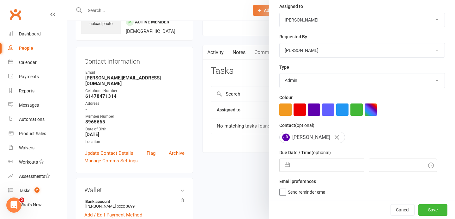
select select "8"
select select "2025"
select select "9"
select select "2025"
select select "10"
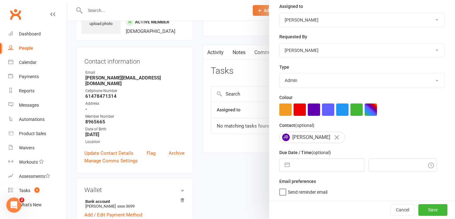
select select "2025"
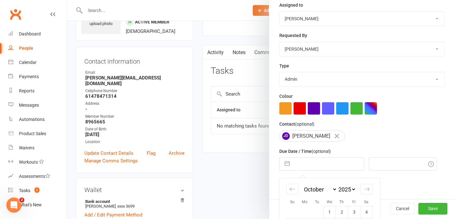
click at [309, 168] on input "text" at bounding box center [328, 163] width 71 height 13
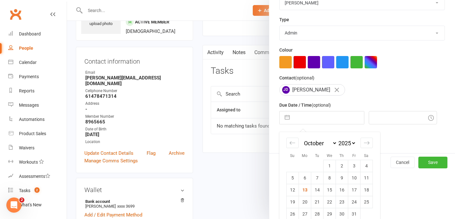
scroll to position [138, 0]
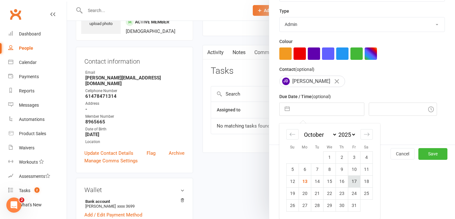
click at [356, 185] on td "17" at bounding box center [354, 181] width 12 height 12
type input "[DATE]"
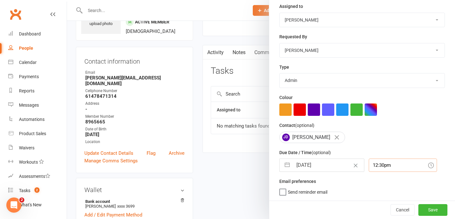
scroll to position [99, 0]
click at [395, 169] on div "12:30pm" at bounding box center [403, 164] width 68 height 13
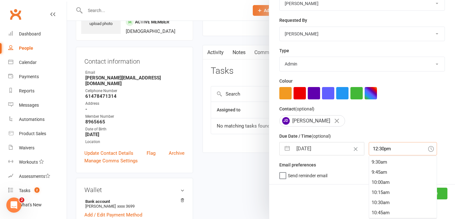
scroll to position [357, 0]
click at [388, 169] on div "9:00am" at bounding box center [403, 168] width 68 height 10
type input "9:00am"
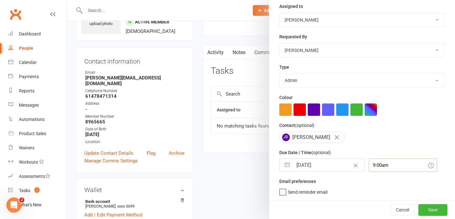
scroll to position [83, 0]
click at [435, 211] on button "Save" at bounding box center [433, 209] width 29 height 11
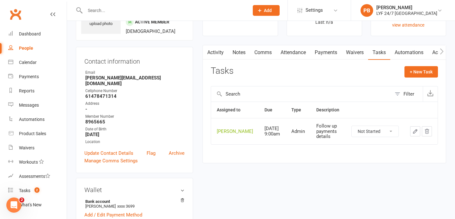
click at [203, 8] on input "text" at bounding box center [164, 10] width 162 height 9
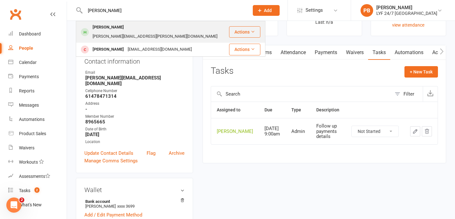
type input "[PERSON_NAME]"
click at [118, 29] on div "[PERSON_NAME]" at bounding box center [108, 27] width 35 height 9
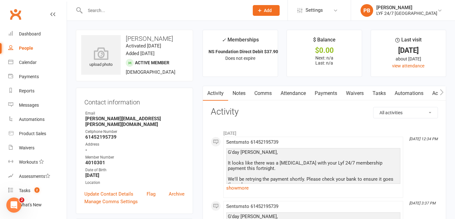
click at [379, 92] on link "Tasks" at bounding box center [379, 93] width 22 height 15
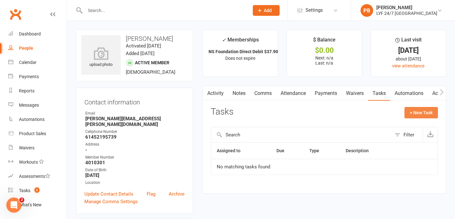
click at [413, 116] on button "+ New Task" at bounding box center [422, 112] width 34 height 11
select select "53324"
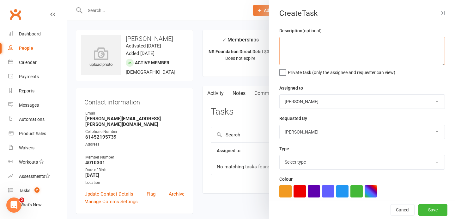
click at [309, 49] on textarea at bounding box center [362, 51] width 166 height 28
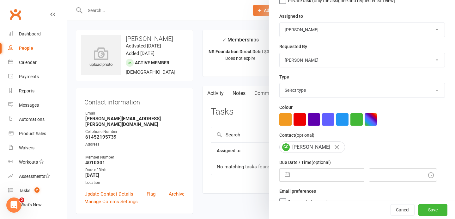
scroll to position [83, 0]
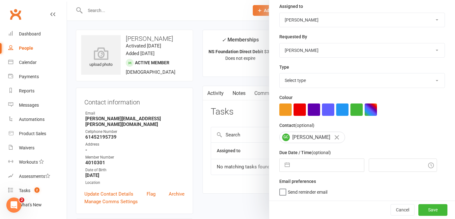
type textarea "Follow up - member needs to update details"
click at [289, 169] on button "button" at bounding box center [287, 165] width 11 height 13
select select "8"
select select "2025"
select select "9"
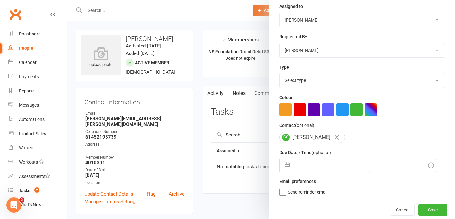
select select "2025"
select select "10"
select select "2025"
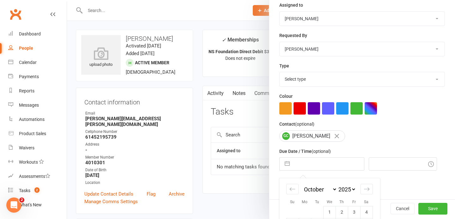
scroll to position [138, 0]
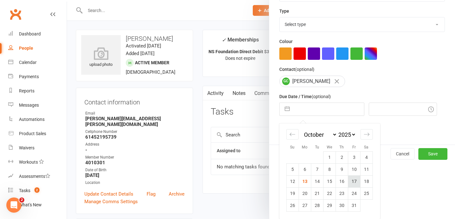
click at [352, 185] on td "17" at bounding box center [354, 181] width 12 height 12
type input "[DATE]"
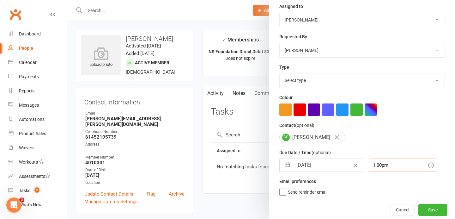
scroll to position [99, 0]
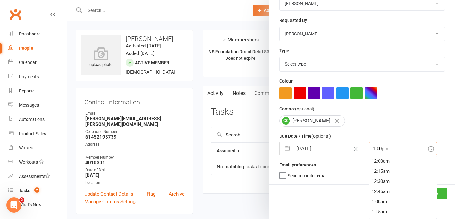
click at [393, 155] on div "1:00pm 12:00am 12:15am 12:30am 12:45am 1:00am 1:15am 1:30am 1:45am 2:00am 2:15a…" at bounding box center [403, 148] width 68 height 13
click at [381, 189] on div "9:00am" at bounding box center [403, 189] width 68 height 10
type input "9:00am"
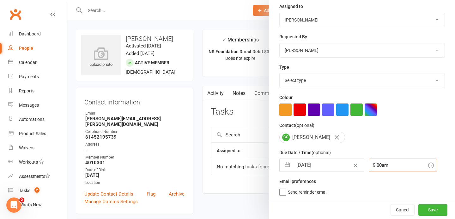
scroll to position [83, 0]
click at [368, 80] on select "Select type Admin E-mail Meeting Phone call Add new task type" at bounding box center [362, 80] width 165 height 14
click at [371, 80] on select "Admin E-mail Meeting Phone call Add new task type" at bounding box center [362, 80] width 165 height 14
select select "35208"
click at [431, 215] on button "Save" at bounding box center [433, 209] width 29 height 11
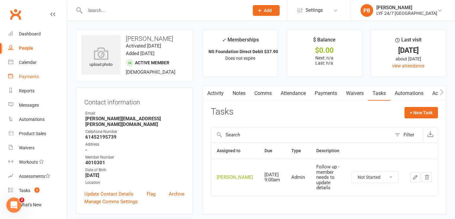
click at [32, 77] on div "Payments" at bounding box center [29, 76] width 20 height 5
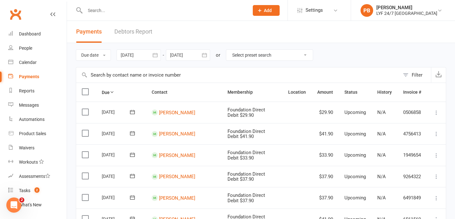
click at [276, 54] on select "Select preset search All failures All skipped payments All pending payments Suc…" at bounding box center [269, 55] width 87 height 11
select select "0"
type input "[DATE]"
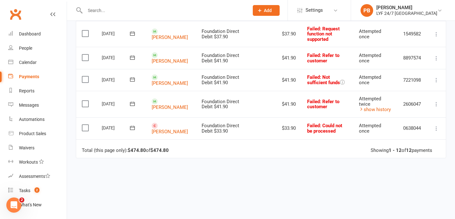
scroll to position [257, 0]
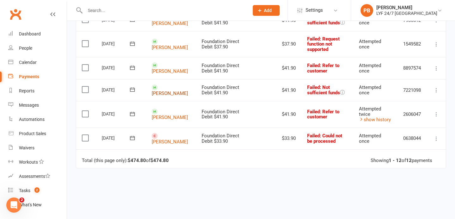
click at [164, 90] on link "[PERSON_NAME]" at bounding box center [170, 93] width 36 height 6
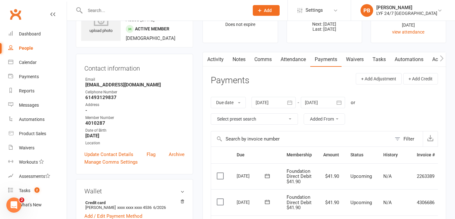
scroll to position [37, 0]
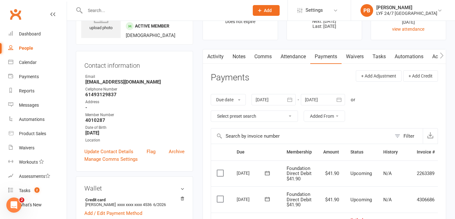
click at [271, 100] on div at bounding box center [274, 99] width 44 height 11
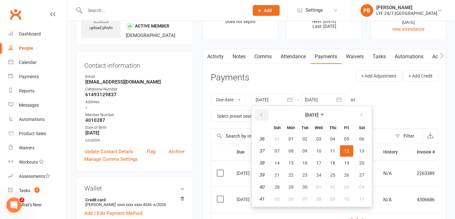
click at [266, 113] on button "button" at bounding box center [262, 114] width 14 height 11
click at [359, 140] on button "02" at bounding box center [362, 138] width 16 height 11
type input "[DATE]"
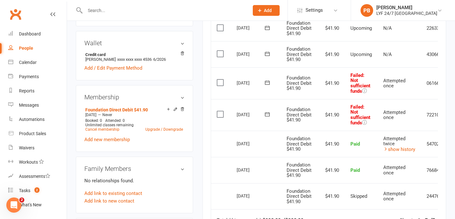
scroll to position [0, 32]
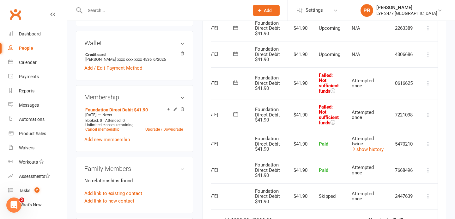
click at [429, 114] on icon at bounding box center [428, 115] width 6 height 6
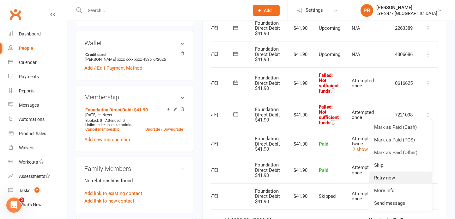
click at [413, 178] on link "Retry now" at bounding box center [400, 177] width 63 height 13
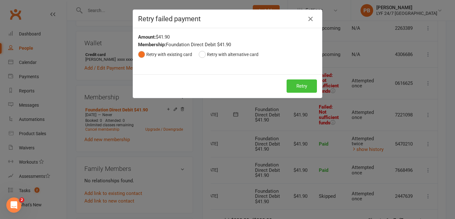
click at [305, 87] on button "Retry" at bounding box center [302, 85] width 30 height 13
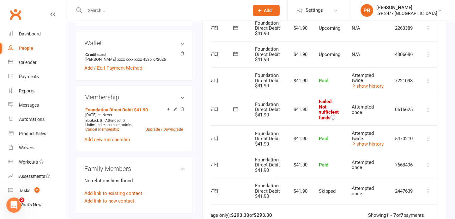
click at [431, 107] on icon at bounding box center [428, 110] width 6 height 6
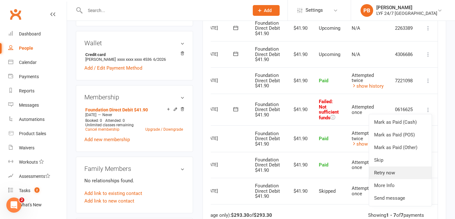
click at [405, 176] on link "Retry now" at bounding box center [400, 172] width 63 height 13
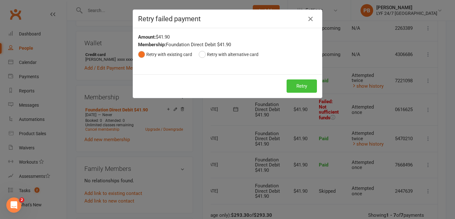
click at [296, 89] on button "Retry" at bounding box center [302, 85] width 30 height 13
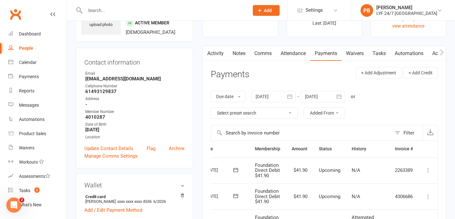
scroll to position [0, 0]
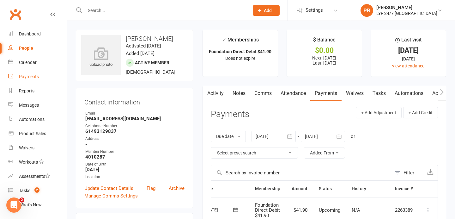
click at [35, 73] on link "Payments" at bounding box center [37, 77] width 58 height 14
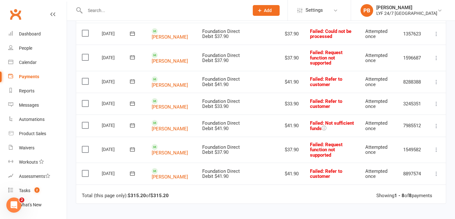
scroll to position [131, 0]
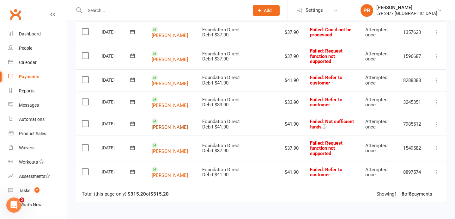
click at [161, 124] on link "[PERSON_NAME]" at bounding box center [170, 127] width 36 height 6
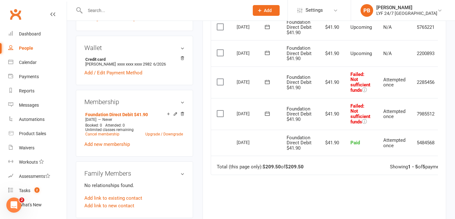
scroll to position [0, 22]
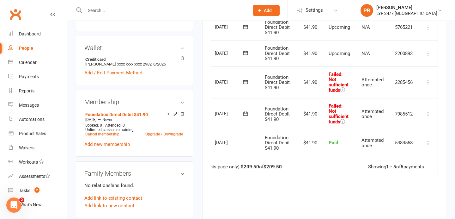
click at [428, 113] on icon at bounding box center [428, 114] width 6 height 6
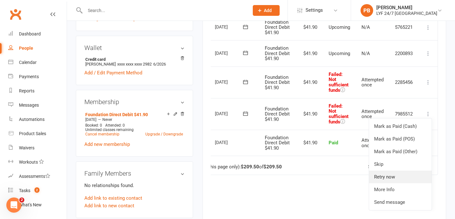
click at [417, 173] on link "Retry now" at bounding box center [400, 176] width 63 height 13
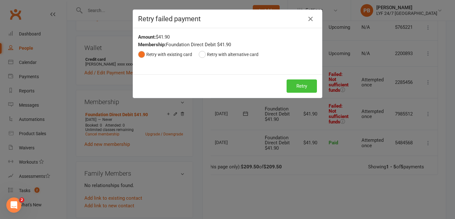
click at [298, 88] on button "Retry" at bounding box center [302, 85] width 30 height 13
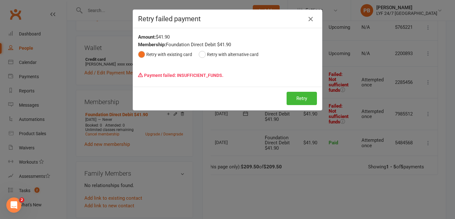
click at [308, 22] on button "button" at bounding box center [311, 19] width 10 height 10
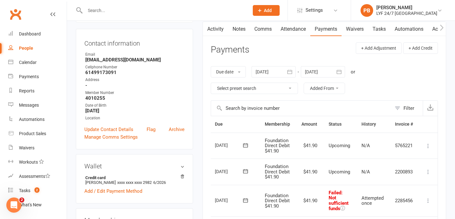
scroll to position [0, 0]
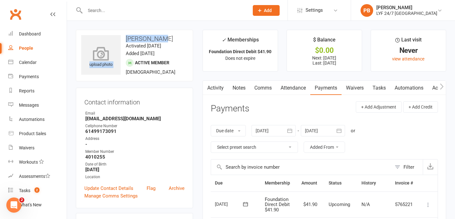
drag, startPoint x: 166, startPoint y: 39, endPoint x: 119, endPoint y: 35, distance: 46.6
click at [119, 35] on div "upload photo [PERSON_NAME] Activated [DATE] Added [DATE] Active member [DEMOGRA…" at bounding box center [134, 56] width 117 height 52
click at [163, 104] on h3 "Contact information" at bounding box center [134, 100] width 100 height 9
drag, startPoint x: 162, startPoint y: 39, endPoint x: 126, endPoint y: 39, distance: 35.7
click at [126, 40] on h3 "[PERSON_NAME]" at bounding box center [134, 38] width 107 height 7
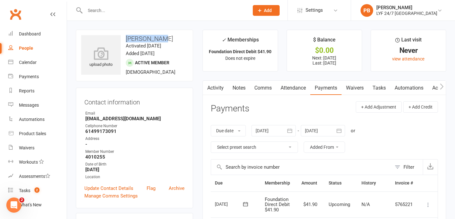
copy h3 "[PERSON_NAME]"
click at [23, 77] on div "Payments" at bounding box center [29, 76] width 20 height 5
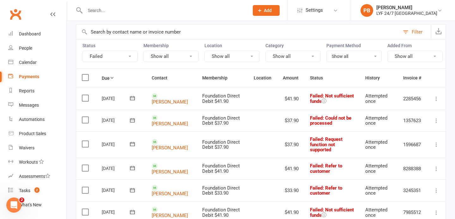
scroll to position [44, 0]
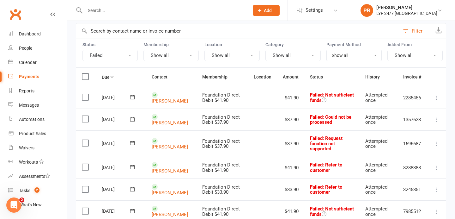
click at [163, 126] on td "[PERSON_NAME]" at bounding box center [171, 119] width 51 height 22
click at [166, 120] on link "[PERSON_NAME]" at bounding box center [170, 123] width 36 height 6
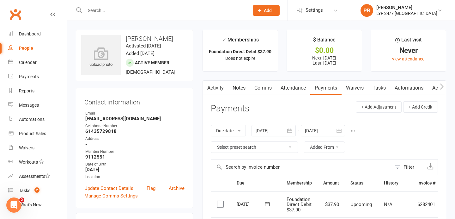
click at [268, 88] on link "Comms" at bounding box center [263, 88] width 26 height 15
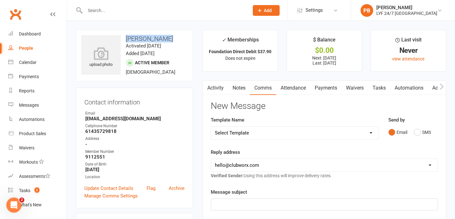
drag, startPoint x: 167, startPoint y: 38, endPoint x: 126, endPoint y: 37, distance: 40.2
click at [126, 37] on h3 "[PERSON_NAME]" at bounding box center [134, 38] width 107 height 7
copy h3 "[PERSON_NAME]"
click at [315, 92] on link "Payments" at bounding box center [325, 88] width 31 height 15
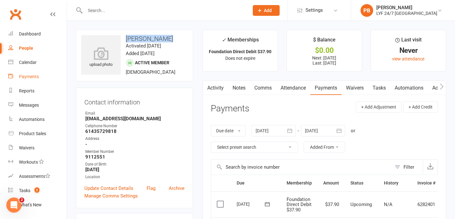
click at [35, 77] on div "Payments" at bounding box center [29, 76] width 20 height 5
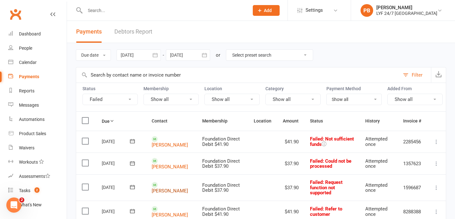
click at [163, 188] on link "[PERSON_NAME]" at bounding box center [170, 191] width 36 height 6
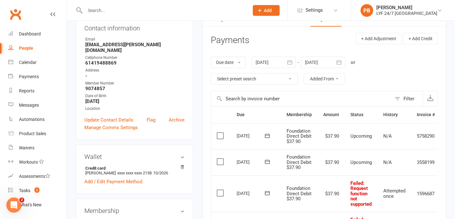
scroll to position [73, 0]
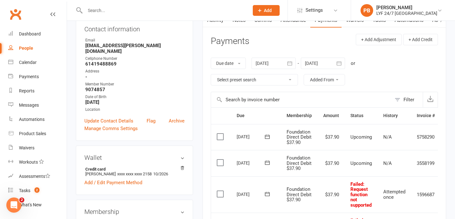
click at [276, 64] on div at bounding box center [274, 63] width 44 height 11
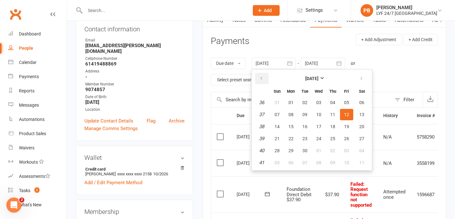
click at [260, 75] on button "button" at bounding box center [262, 78] width 14 height 11
click at [349, 101] on span "01" at bounding box center [346, 102] width 5 height 5
type input "[DATE]"
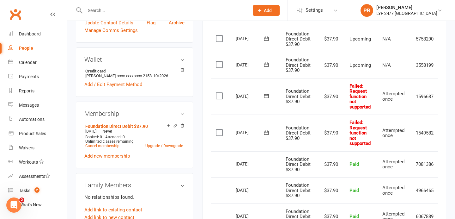
scroll to position [0, 22]
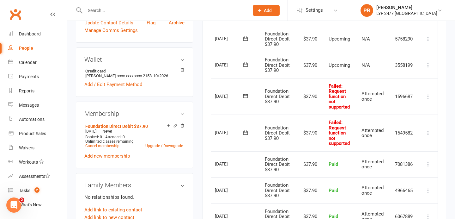
click at [427, 130] on icon at bounding box center [428, 133] width 6 height 6
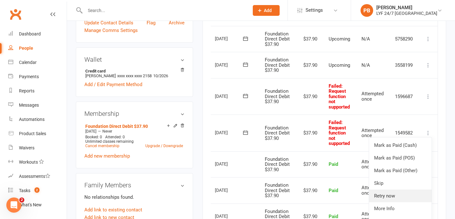
click at [406, 194] on link "Retry now" at bounding box center [400, 195] width 63 height 13
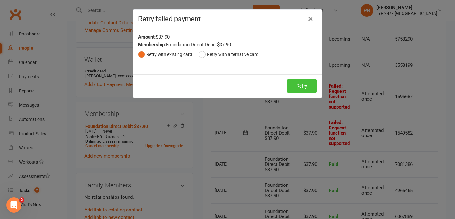
click at [307, 83] on button "Retry" at bounding box center [302, 85] width 30 height 13
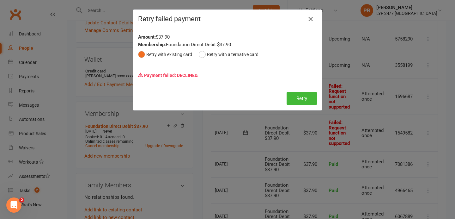
click at [311, 19] on icon "button" at bounding box center [311, 19] width 8 height 8
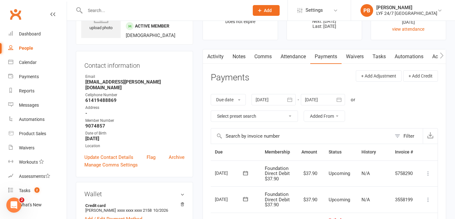
scroll to position [0, 0]
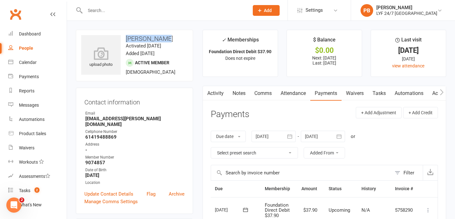
drag, startPoint x: 167, startPoint y: 39, endPoint x: 126, endPoint y: 38, distance: 40.2
click at [126, 38] on h3 "[PERSON_NAME]" at bounding box center [134, 38] width 107 height 7
copy h3 "[PERSON_NAME]"
click at [127, 9] on input "text" at bounding box center [164, 10] width 162 height 9
paste input "Yin Man"
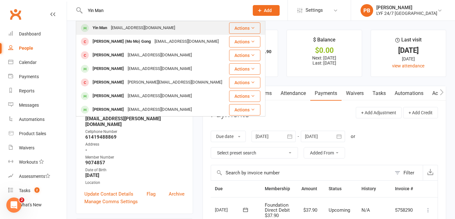
type input "Yin Man"
click at [95, 31] on div "Yin Man" at bounding box center [100, 27] width 18 height 9
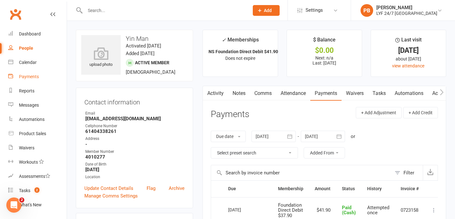
click at [32, 79] on div "Payments" at bounding box center [29, 76] width 20 height 5
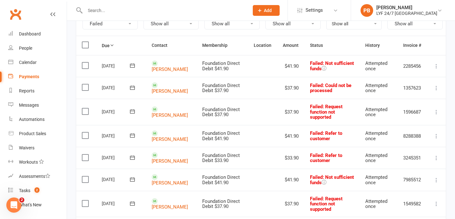
scroll to position [77, 0]
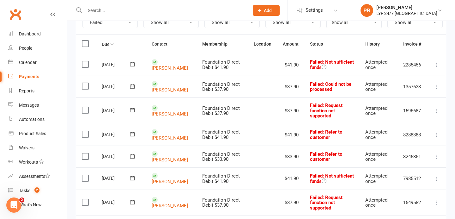
click at [132, 153] on icon at bounding box center [132, 156] width 6 height 6
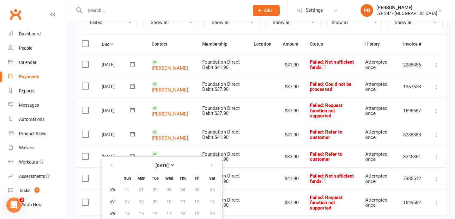
click at [168, 157] on link "[PERSON_NAME]" at bounding box center [170, 160] width 36 height 6
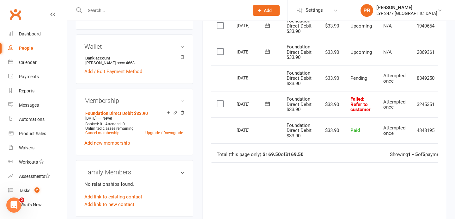
scroll to position [183, 0]
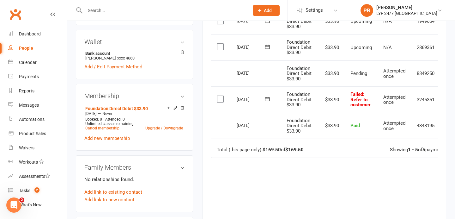
click at [266, 99] on icon at bounding box center [267, 99] width 6 height 6
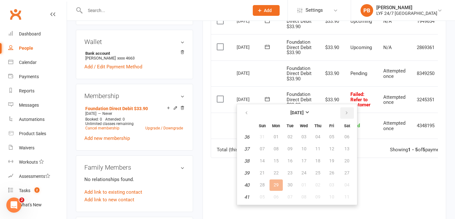
click at [346, 110] on icon "button" at bounding box center [347, 112] width 4 height 5
click at [293, 161] on button "14" at bounding box center [290, 160] width 13 height 11
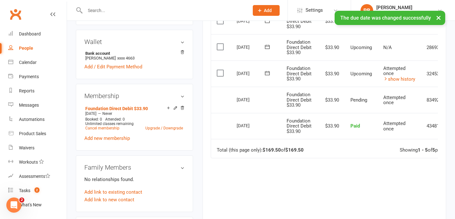
click at [267, 72] on icon at bounding box center [267, 73] width 6 height 6
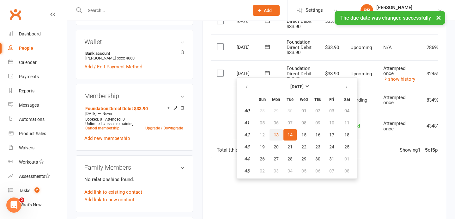
click at [274, 135] on span "13" at bounding box center [276, 134] width 5 height 5
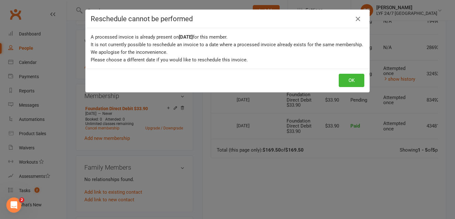
click at [346, 90] on div "OK" at bounding box center [228, 80] width 284 height 23
click at [351, 83] on button "OK" at bounding box center [352, 80] width 26 height 13
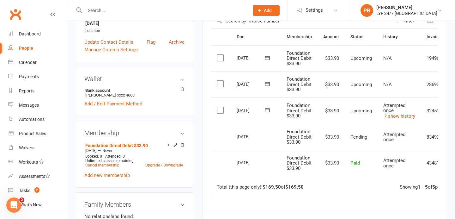
scroll to position [145, 0]
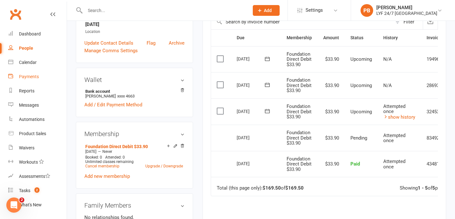
click at [33, 75] on div "Payments" at bounding box center [29, 76] width 20 height 5
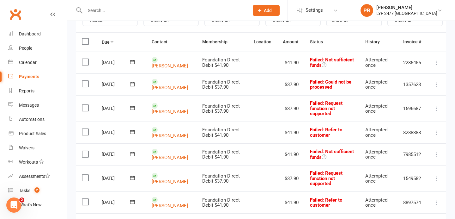
scroll to position [94, 0]
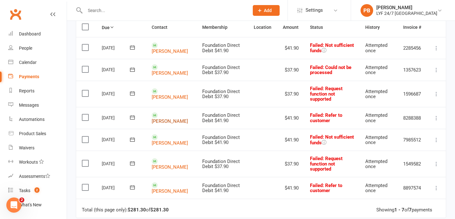
click at [171, 118] on link "[PERSON_NAME]" at bounding box center [170, 121] width 36 height 6
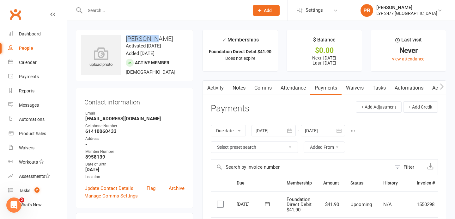
drag, startPoint x: 150, startPoint y: 38, endPoint x: 123, endPoint y: 37, distance: 26.6
click at [123, 37] on h3 "[PERSON_NAME]" at bounding box center [134, 38] width 107 height 7
click at [123, 10] on input "text" at bounding box center [164, 10] width 162 height 9
paste input ""[PERSON_NAME] ""
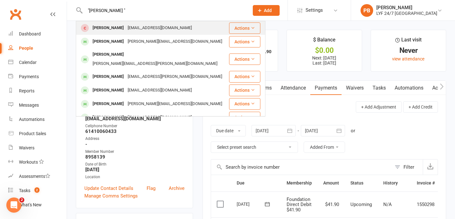
type input ""[PERSON_NAME] ""
click at [109, 28] on div "[PERSON_NAME]" at bounding box center [108, 27] width 35 height 9
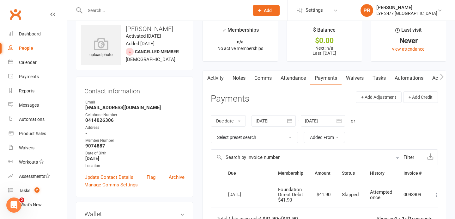
scroll to position [54, 0]
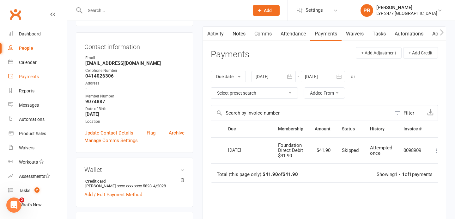
click at [32, 76] on div "Payments" at bounding box center [29, 76] width 20 height 5
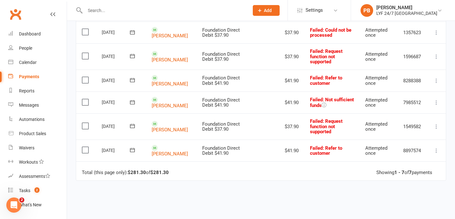
scroll to position [131, 0]
click at [162, 151] on link "[PERSON_NAME]" at bounding box center [170, 154] width 36 height 6
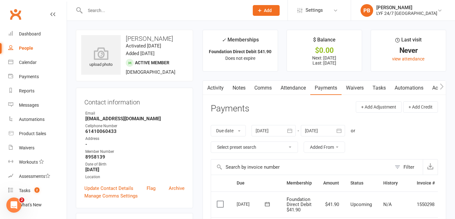
click at [140, 12] on input "text" at bounding box center [164, 10] width 162 height 9
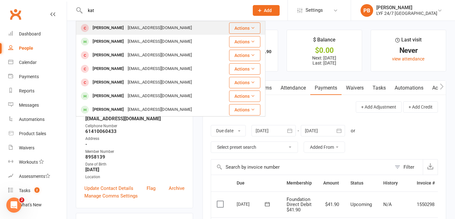
type input "kat"
click at [106, 23] on div "[PERSON_NAME]" at bounding box center [108, 27] width 35 height 9
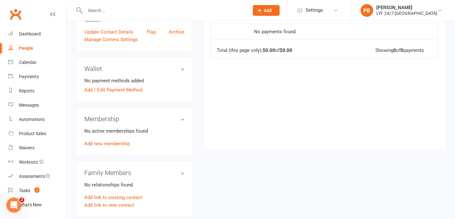
scroll to position [170, 0]
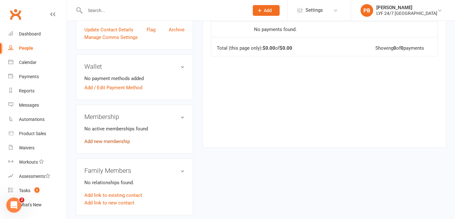
click at [101, 144] on link "Add new membership" at bounding box center [107, 141] width 46 height 6
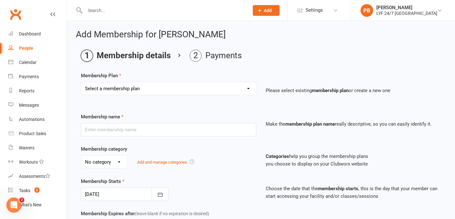
click at [269, 89] on p "Please select existing membership plan or create a new one" at bounding box center [353, 91] width 175 height 8
click at [244, 89] on select "Select a membership plan Create new Membership Plan Foundation Direct Debit $41…" at bounding box center [168, 88] width 175 height 13
select select "25"
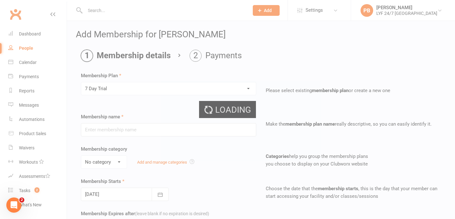
type input "7 Day Trial"
type input "7"
select select "0"
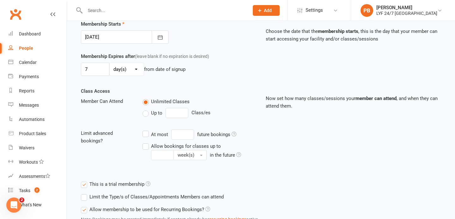
scroll to position [207, 0]
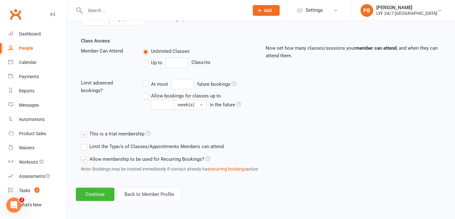
click at [93, 202] on div "Add Membership for [PERSON_NAME] Membership details Payments Membership Plan Se…" at bounding box center [261, 11] width 388 height 396
click at [95, 192] on button "Continue" at bounding box center [95, 193] width 39 height 13
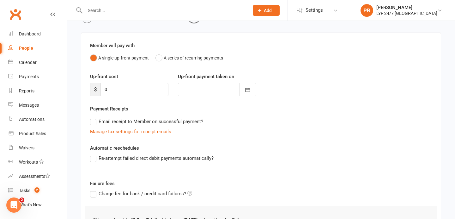
scroll to position [100, 0]
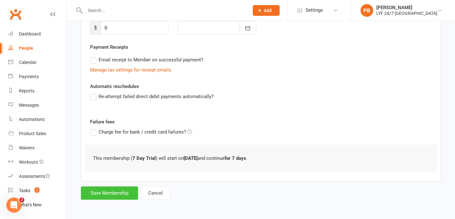
click at [113, 196] on button "Save Membership" at bounding box center [109, 192] width 57 height 13
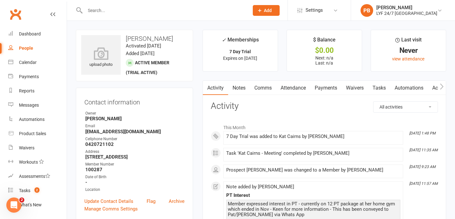
click at [379, 90] on link "Tasks" at bounding box center [379, 88] width 22 height 15
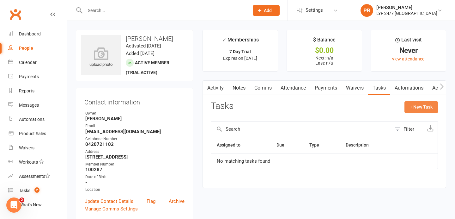
click at [423, 101] on button "+ New Task" at bounding box center [422, 106] width 34 height 11
select select "53324"
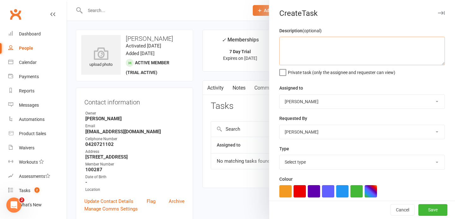
click at [295, 47] on textarea at bounding box center [362, 51] width 166 height 28
type textarea "F"
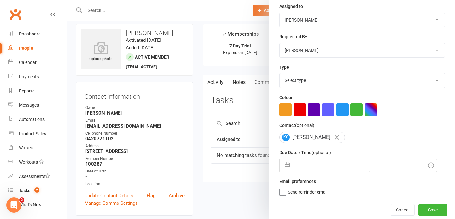
scroll to position [6, 0]
type textarea "Check in - see how trial is going"
click at [293, 168] on input "text" at bounding box center [328, 165] width 71 height 13
select select "8"
select select "2025"
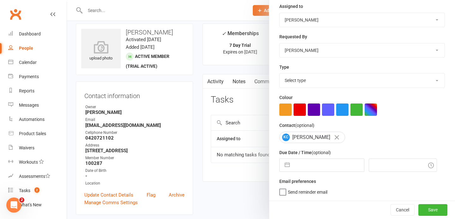
select select "9"
select select "2025"
select select "10"
select select "2025"
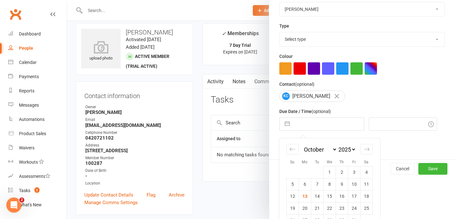
scroll to position [138, 0]
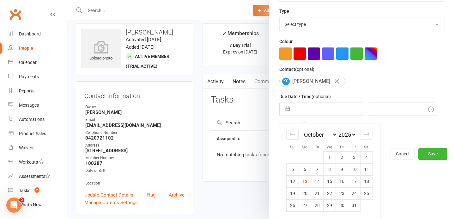
click at [316, 185] on td "14" at bounding box center [317, 181] width 12 height 12
type input "[DATE]"
type input "2:00pm"
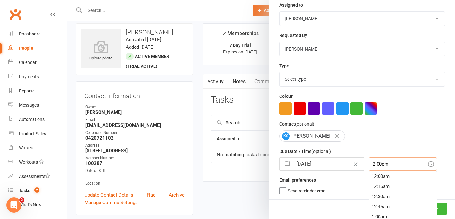
scroll to position [99, 0]
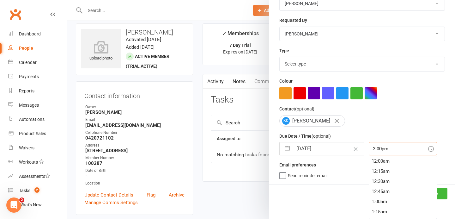
click at [382, 155] on div "2:00pm 12:00am 12:15am 12:30am 12:45am 1:00am 1:15am 1:30am 1:45am 2:00am 2:15a…" at bounding box center [403, 148] width 68 height 13
click at [442, 190] on button "Save" at bounding box center [433, 192] width 29 height 11
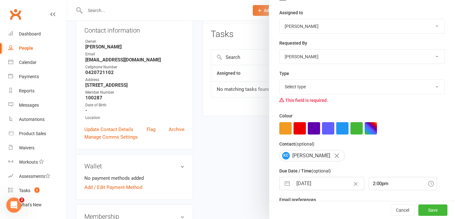
scroll to position [68, 0]
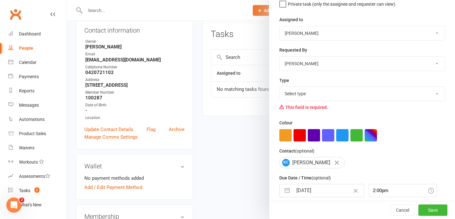
click at [297, 96] on select "Select type Admin E-mail Meeting Phone call Add new task type" at bounding box center [362, 94] width 165 height 14
select select "35208"
click at [435, 211] on button "Save" at bounding box center [433, 209] width 29 height 11
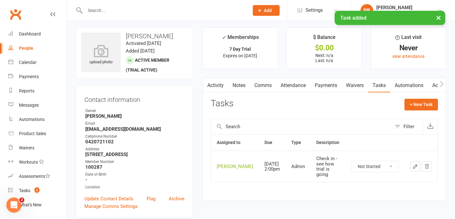
scroll to position [0, 0]
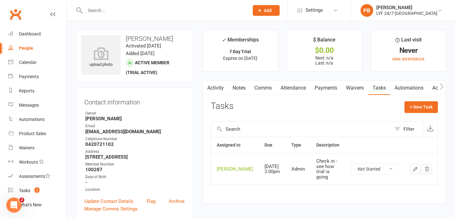
click at [123, 16] on div at bounding box center [160, 10] width 169 height 21
click at [128, 11] on input "text" at bounding box center [164, 10] width 162 height 9
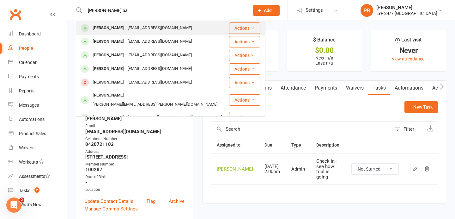
type input "[PERSON_NAME] pa"
click at [99, 29] on div "[PERSON_NAME]" at bounding box center [108, 27] width 35 height 9
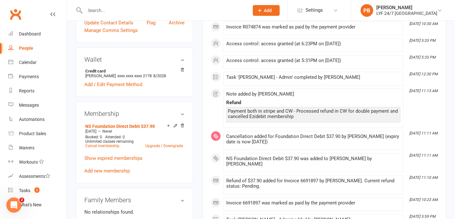
scroll to position [167, 0]
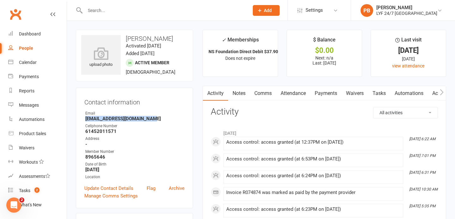
drag, startPoint x: 154, startPoint y: 119, endPoint x: 85, endPoint y: 120, distance: 68.6
click at [85, 120] on strong "[EMAIL_ADDRESS][DOMAIN_NAME]" at bounding box center [134, 119] width 99 height 6
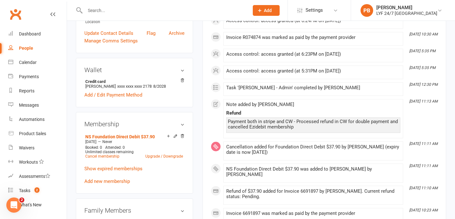
scroll to position [149, 0]
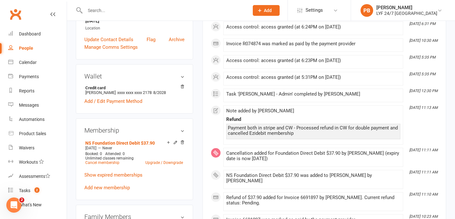
click at [149, 9] on input "text" at bounding box center [164, 10] width 162 height 9
paste input "Anelisiwe Hatto"
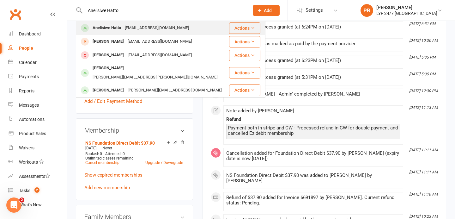
type input "Anelisiwe Hatto"
click at [98, 32] on div "Anelisiwe Hatto" at bounding box center [107, 27] width 32 height 9
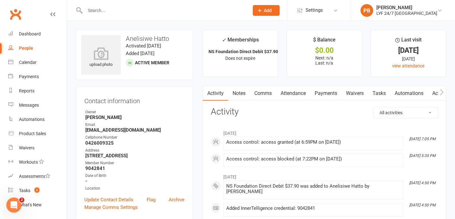
click at [328, 95] on link "Payments" at bounding box center [325, 93] width 31 height 15
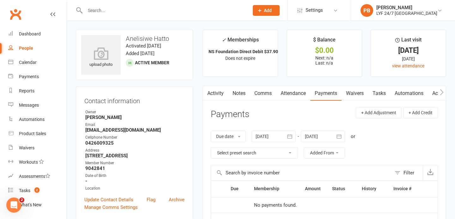
click at [97, 15] on div at bounding box center [160, 10] width 169 height 21
click at [102, 9] on input "text" at bounding box center [164, 10] width 162 height 9
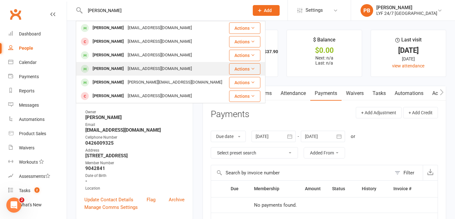
type input "[PERSON_NAME]"
click at [104, 70] on div "[PERSON_NAME]" at bounding box center [108, 68] width 35 height 9
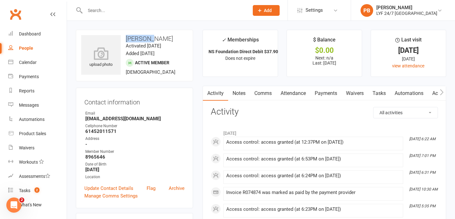
drag, startPoint x: 152, startPoint y: 38, endPoint x: 126, endPoint y: 37, distance: 25.6
click at [126, 37] on h3 "[PERSON_NAME]" at bounding box center [134, 38] width 107 height 7
